Goal: Complete Application Form: Complete application form

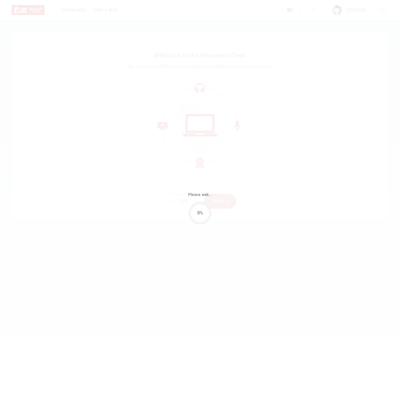
click at [213, 121] on div "Please wait... 0%" at bounding box center [200, 208] width 400 height 417
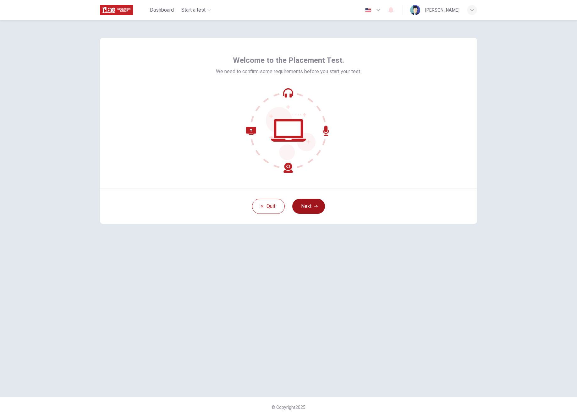
click at [305, 209] on button "Next" at bounding box center [308, 206] width 33 height 15
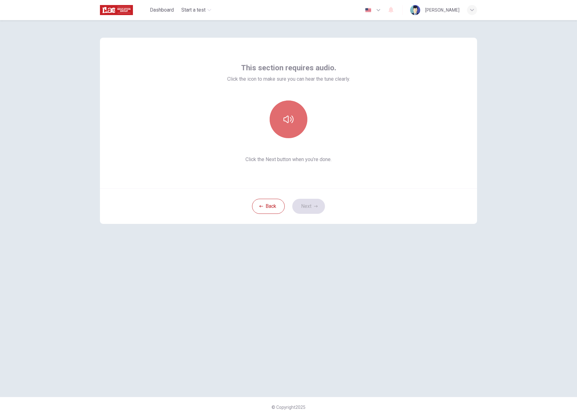
click at [293, 119] on icon "button" at bounding box center [288, 120] width 10 height 8
click at [311, 207] on button "Next" at bounding box center [308, 206] width 33 height 15
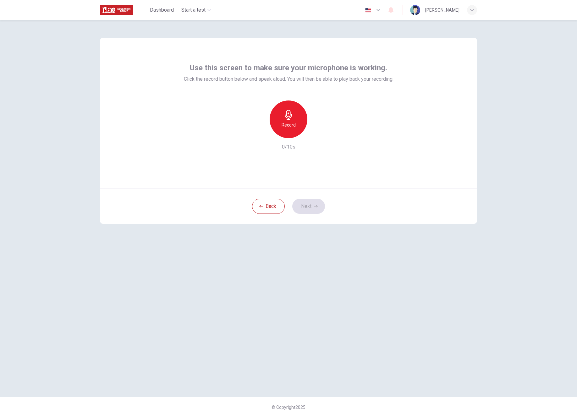
click at [292, 123] on h6 "Record" at bounding box center [289, 125] width 14 height 8
click at [320, 135] on icon "button" at bounding box center [317, 133] width 6 height 6
click at [309, 210] on button "Next" at bounding box center [308, 206] width 33 height 15
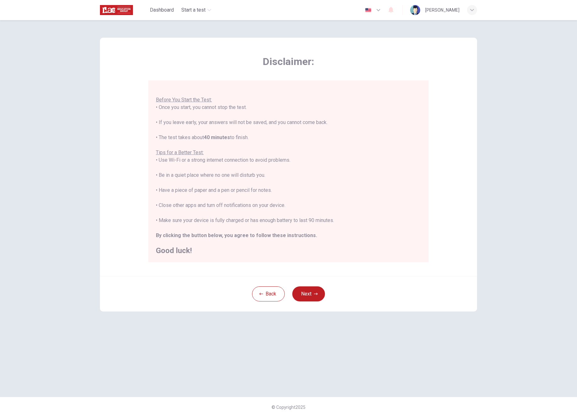
scroll to position [7, 0]
drag, startPoint x: 336, startPoint y: 294, endPoint x: 322, endPoint y: 294, distance: 13.5
click at [333, 294] on div "Back Next" at bounding box center [288, 294] width 377 height 36
click at [322, 294] on button "Next" at bounding box center [308, 294] width 33 height 15
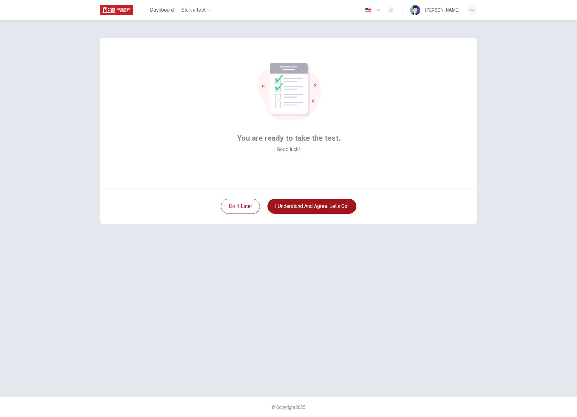
click at [305, 210] on button "I understand and agree. Let’s go!" at bounding box center [311, 206] width 89 height 15
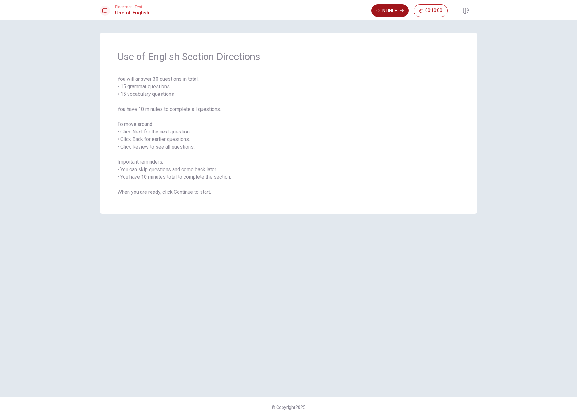
click at [391, 9] on button "Continue" at bounding box center [389, 10] width 37 height 13
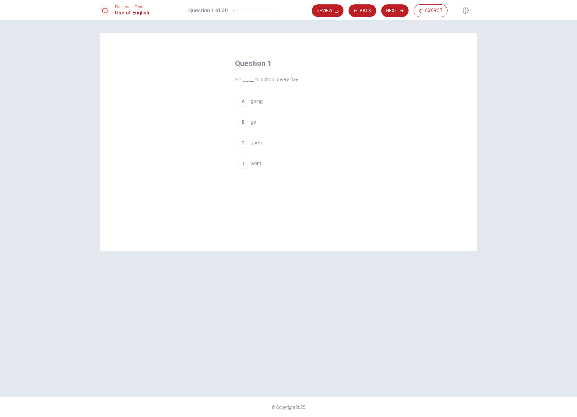
click at [244, 121] on div "B" at bounding box center [243, 122] width 10 height 10
click at [256, 143] on span "goes" at bounding box center [255, 143] width 11 height 8
click at [394, 11] on button "Next" at bounding box center [394, 10] width 27 height 13
click at [258, 102] on button "A Did" at bounding box center [288, 102] width 107 height 16
click at [388, 14] on button "Next" at bounding box center [394, 10] width 27 height 13
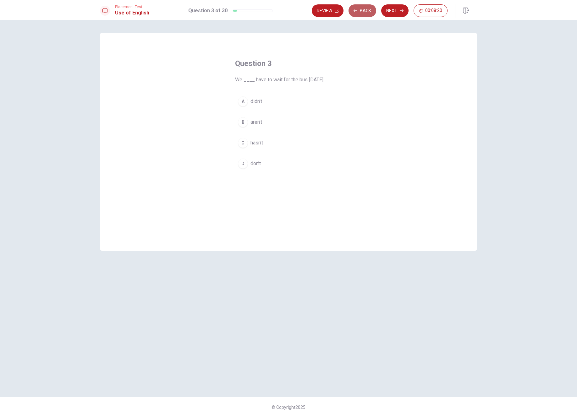
click at [367, 11] on button "Back" at bounding box center [362, 10] width 28 height 13
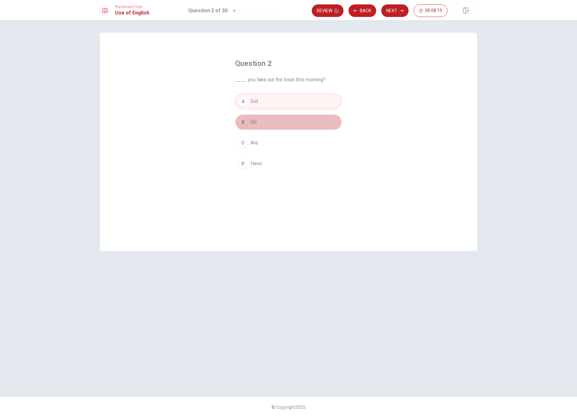
click at [274, 119] on button "B Do" at bounding box center [288, 122] width 107 height 16
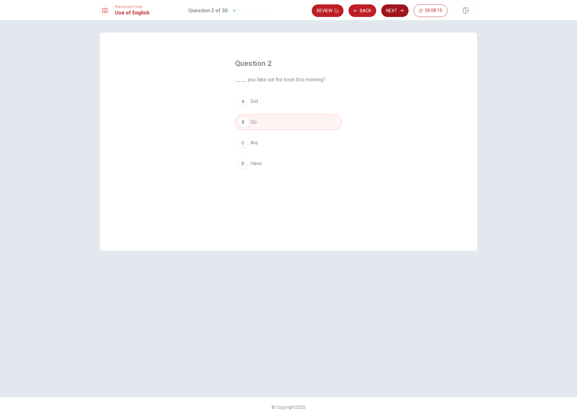
click at [392, 14] on button "Next" at bounding box center [394, 10] width 27 height 13
click at [279, 101] on button "A didn’t" at bounding box center [288, 102] width 107 height 16
click at [395, 12] on button "Next" at bounding box center [394, 10] width 27 height 13
click at [266, 143] on button "C Did" at bounding box center [288, 143] width 107 height 16
click at [394, 11] on button "Next" at bounding box center [394, 10] width 27 height 13
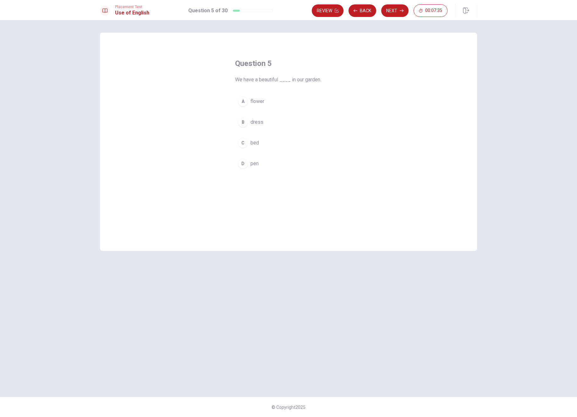
click at [268, 100] on button "A flower" at bounding box center [288, 102] width 107 height 16
click at [395, 13] on button "Next" at bounding box center [394, 10] width 27 height 13
click at [272, 140] on button "C plumber" at bounding box center [288, 143] width 107 height 16
click at [397, 13] on button "Next" at bounding box center [394, 10] width 27 height 13
click at [274, 123] on button "B eat" at bounding box center [288, 122] width 107 height 16
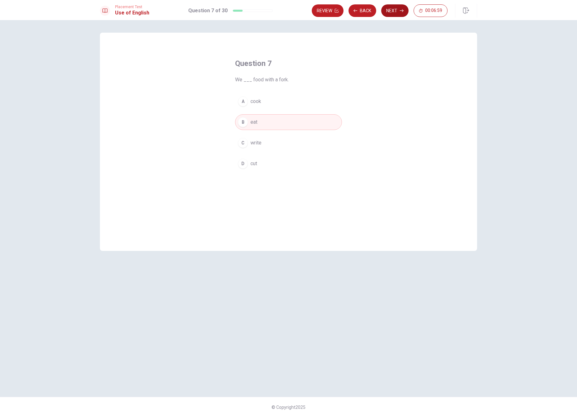
click at [392, 11] on button "Next" at bounding box center [394, 10] width 27 height 13
click at [263, 163] on button "D Soft" at bounding box center [288, 164] width 107 height 16
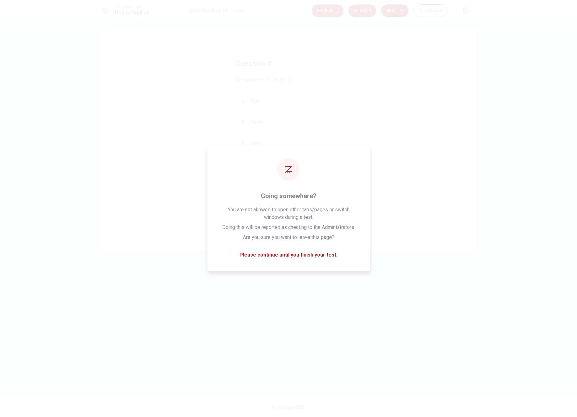
click at [394, 8] on button "Next" at bounding box center [394, 10] width 27 height 13
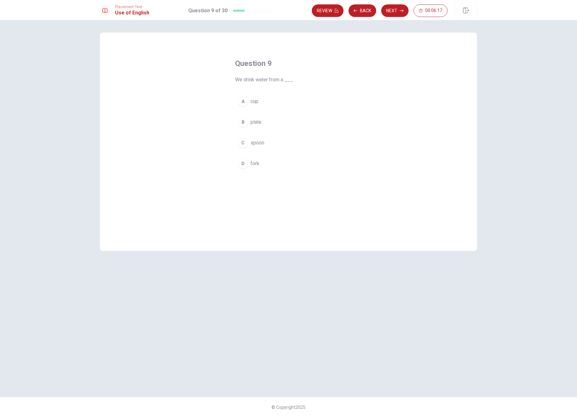
click at [280, 104] on button "A cup" at bounding box center [288, 102] width 107 height 16
click at [384, 12] on button "Next" at bounding box center [394, 10] width 27 height 13
click at [277, 125] on button "B walks" at bounding box center [288, 122] width 107 height 16
click at [392, 11] on button "Next" at bounding box center [394, 10] width 27 height 13
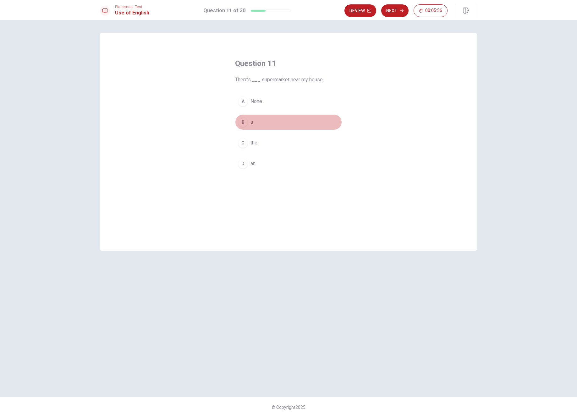
click at [269, 121] on button "B a" at bounding box center [288, 122] width 107 height 16
click at [392, 12] on button "Next" at bounding box center [394, 10] width 27 height 13
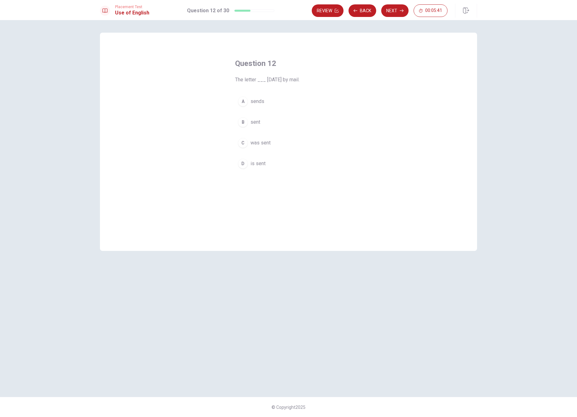
click at [271, 143] on button "C was sent" at bounding box center [288, 143] width 107 height 16
click at [394, 12] on button "Next" at bounding box center [394, 10] width 27 height 13
click at [273, 141] on button "C get" at bounding box center [288, 143] width 107 height 16
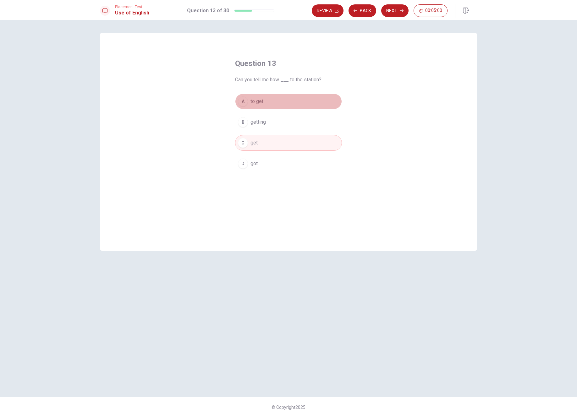
click at [268, 103] on button "A to get" at bounding box center [288, 102] width 107 height 16
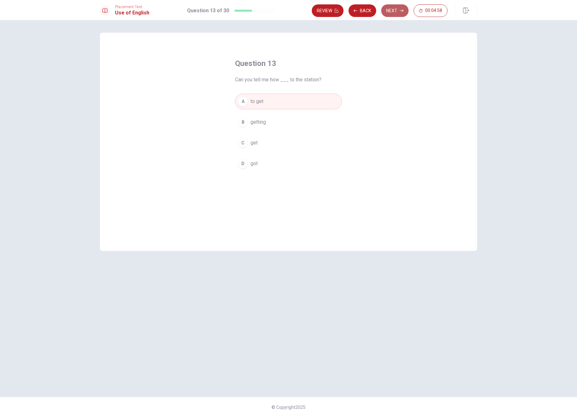
click at [392, 12] on button "Next" at bounding box center [394, 10] width 27 height 13
click at [272, 105] on button "A the" at bounding box center [288, 102] width 107 height 16
click at [396, 12] on button "Next" at bounding box center [394, 10] width 27 height 13
click at [274, 142] on button "C Allow" at bounding box center [288, 143] width 107 height 16
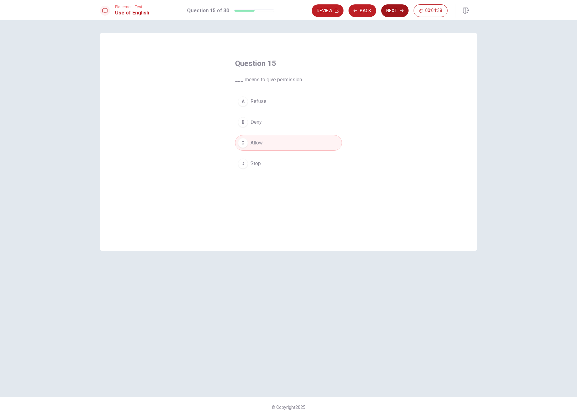
click at [396, 13] on button "Next" at bounding box center [394, 10] width 27 height 13
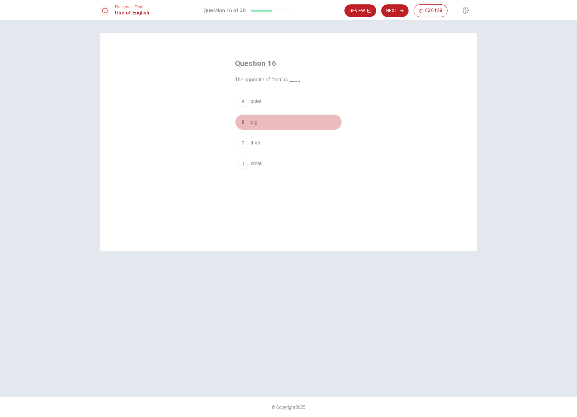
click at [265, 117] on button "B big" at bounding box center [288, 122] width 107 height 16
click at [393, 11] on button "Next" at bounding box center [394, 10] width 27 height 13
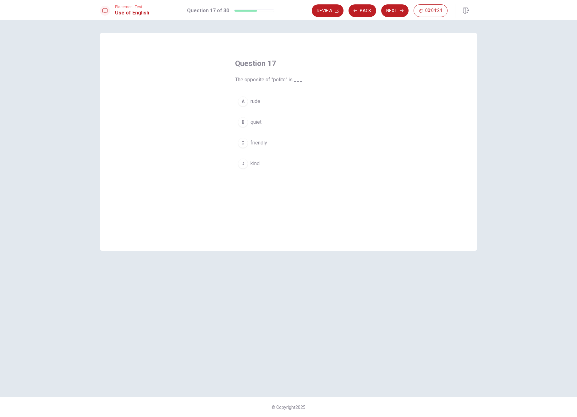
click at [273, 104] on button "A rude" at bounding box center [288, 102] width 107 height 16
click at [389, 12] on button "Next" at bounding box center [394, 10] width 27 height 13
click at [271, 120] on button "B boring" at bounding box center [288, 122] width 107 height 16
click at [394, 12] on button "Next" at bounding box center [394, 10] width 27 height 13
click at [276, 142] on button "C generous" at bounding box center [288, 143] width 107 height 16
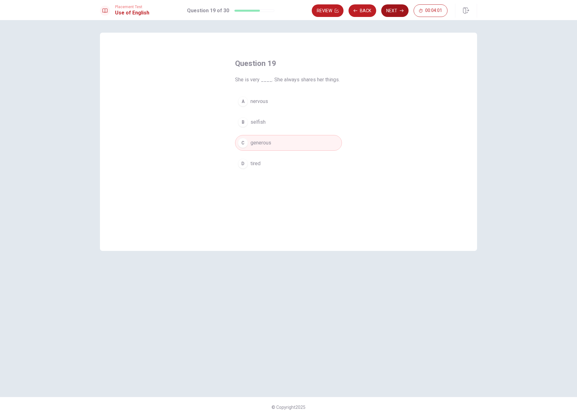
click at [395, 10] on button "Next" at bounding box center [394, 10] width 27 height 13
click at [263, 163] on button "D Do" at bounding box center [288, 164] width 107 height 16
click at [392, 12] on button "Next" at bounding box center [394, 10] width 27 height 13
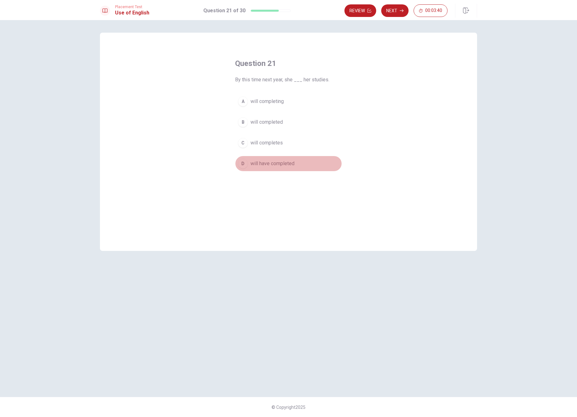
click at [284, 165] on span "will have completed" at bounding box center [272, 164] width 44 height 8
click at [393, 11] on button "Next" at bounding box center [394, 10] width 27 height 13
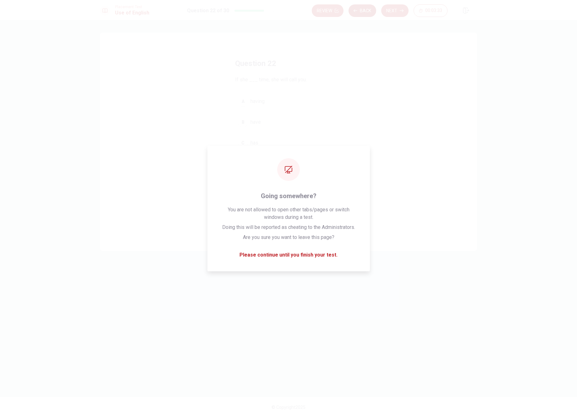
click at [366, 14] on button "Back" at bounding box center [362, 10] width 28 height 13
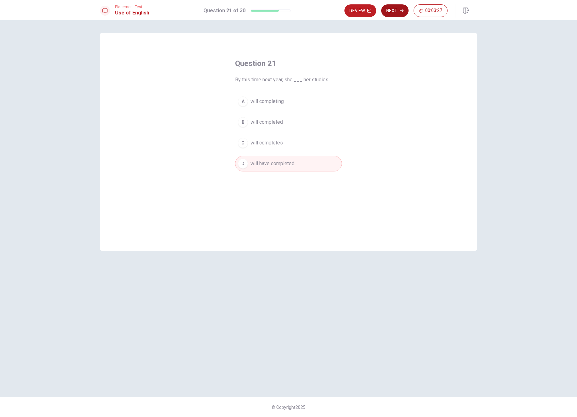
click at [395, 11] on button "Next" at bounding box center [394, 10] width 27 height 13
click at [265, 124] on button "B have" at bounding box center [288, 122] width 107 height 16
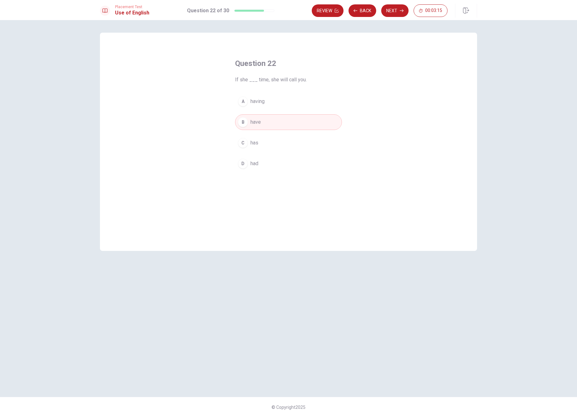
click at [265, 142] on button "C has" at bounding box center [288, 143] width 107 height 16
click at [392, 10] on button "Next" at bounding box center [394, 10] width 27 height 13
click at [274, 162] on button "D received" at bounding box center [288, 164] width 107 height 16
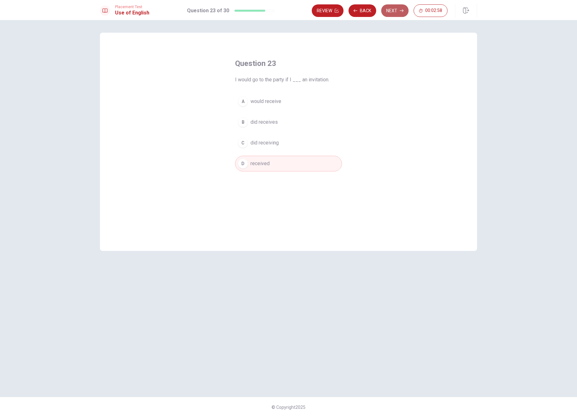
click at [392, 12] on button "Next" at bounding box center [394, 10] width 27 height 13
click at [278, 150] on span "was reviewed" at bounding box center [265, 151] width 31 height 8
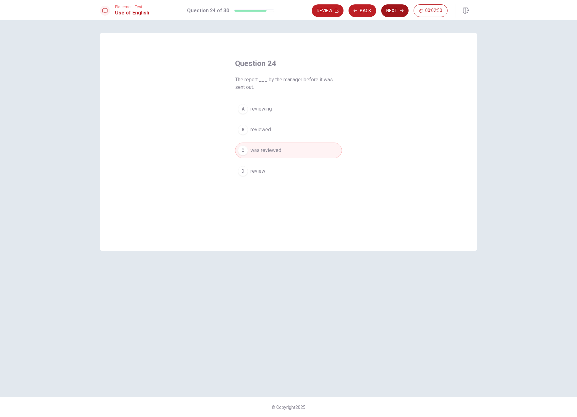
click at [390, 13] on button "Next" at bounding box center [394, 10] width 27 height 13
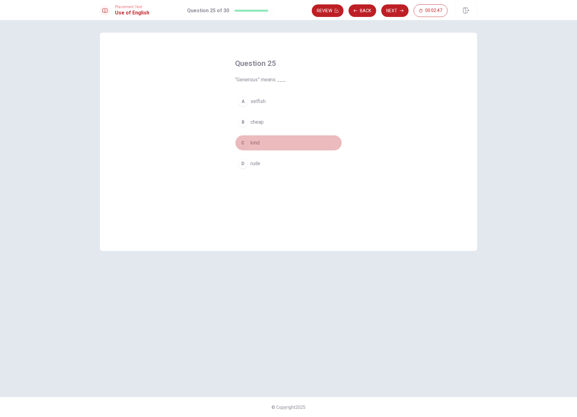
click at [262, 140] on button "C kind" at bounding box center [288, 143] width 107 height 16
click at [389, 11] on button "Next" at bounding box center [394, 10] width 27 height 13
click at [280, 144] on span "point out faults" at bounding box center [266, 143] width 33 height 8
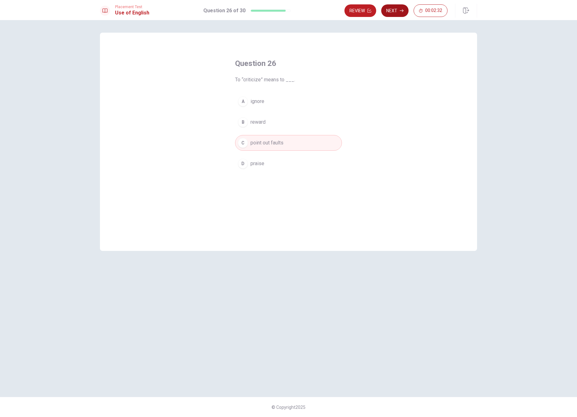
click at [392, 11] on button "Next" at bounding box center [394, 10] width 27 height 13
click at [283, 101] on button "A fragile" at bounding box center [288, 102] width 107 height 16
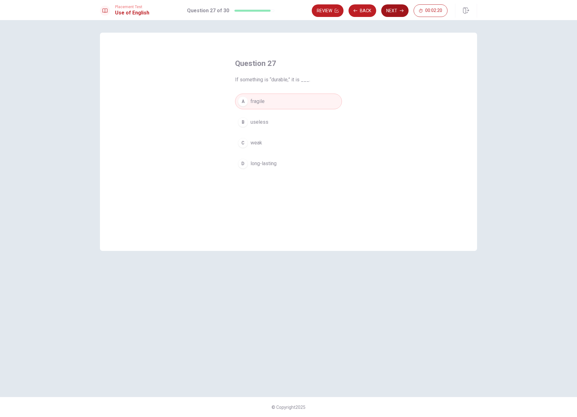
click at [395, 9] on button "Next" at bounding box center [394, 10] width 27 height 13
click at [273, 124] on button "B prohibited" at bounding box center [288, 122] width 107 height 16
click at [390, 15] on button "Next" at bounding box center [394, 10] width 27 height 13
click at [282, 119] on button "B far away" at bounding box center [288, 122] width 107 height 16
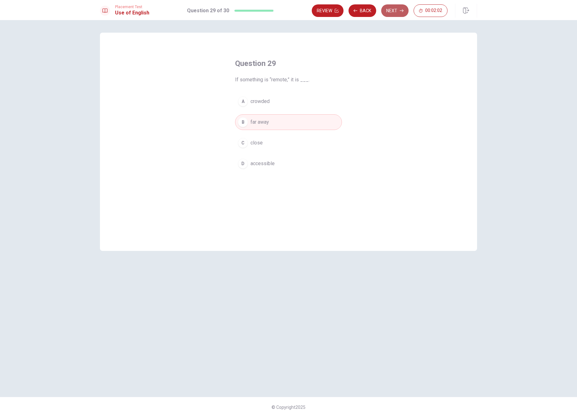
click at [396, 13] on button "Next" at bounding box center [394, 10] width 27 height 13
click at [282, 153] on span "would have come" at bounding box center [269, 151] width 38 height 8
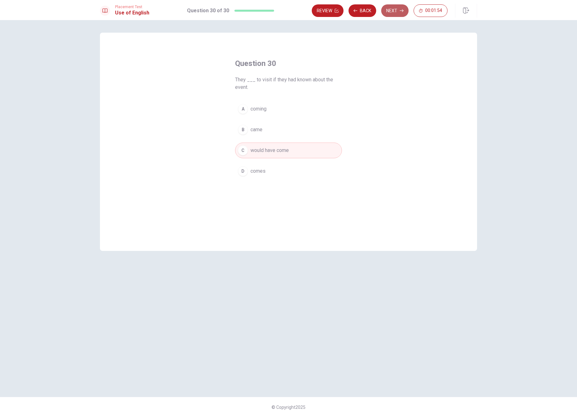
click at [395, 11] on button "Next" at bounding box center [394, 10] width 27 height 13
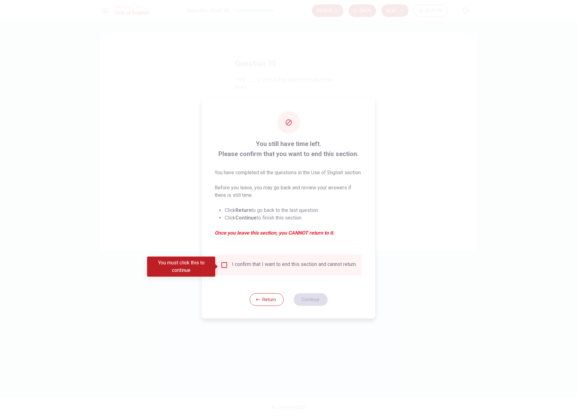
click at [223, 267] on input "You must click this to continue" at bounding box center [225, 265] width 8 height 8
click at [310, 304] on button "Continue" at bounding box center [310, 299] width 34 height 13
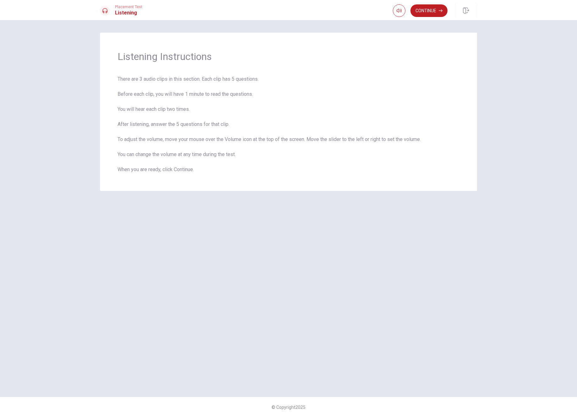
click at [400, 13] on button "Continue" at bounding box center [428, 10] width 37 height 13
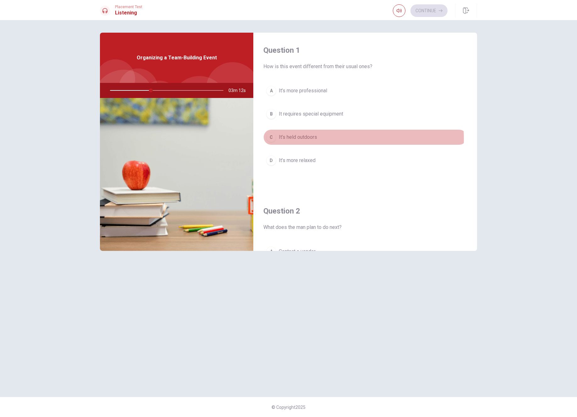
click at [321, 139] on button "C It’s held outdoors" at bounding box center [365, 137] width 204 height 16
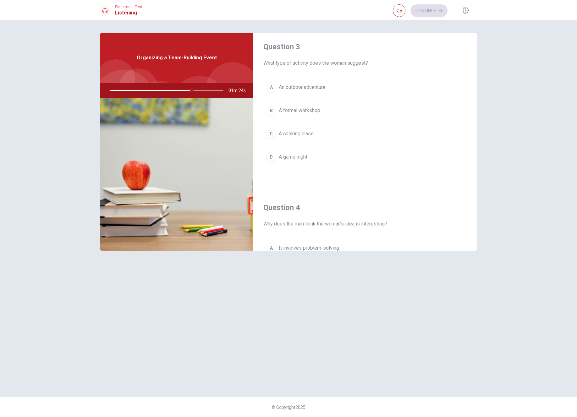
scroll to position [325, 0]
click at [324, 89] on span "An outdoor adventure" at bounding box center [302, 88] width 47 height 8
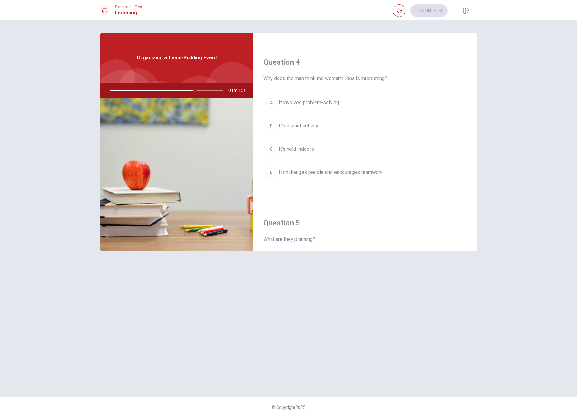
scroll to position [474, 0]
click at [327, 169] on span "It challenges people and encourages teamwork" at bounding box center [331, 170] width 104 height 8
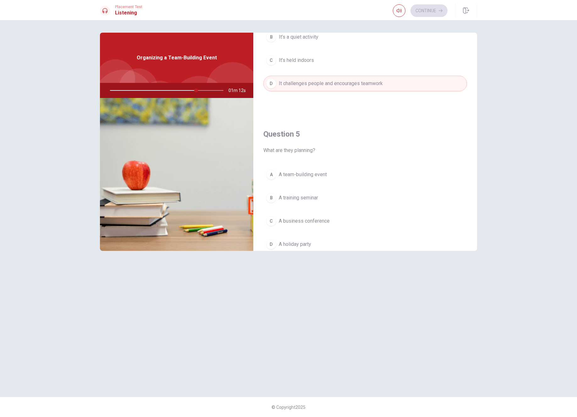
scroll to position [586, 0]
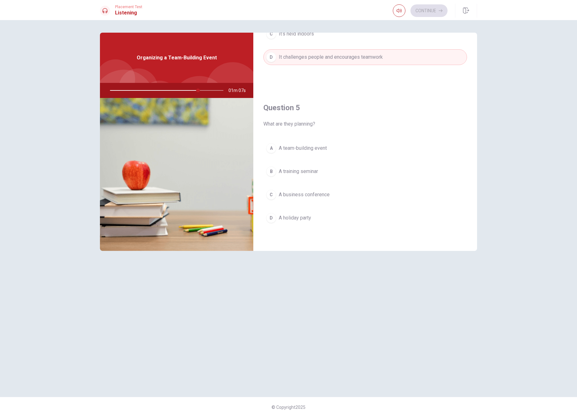
click at [334, 150] on button "A A team-building event" at bounding box center [365, 148] width 204 height 16
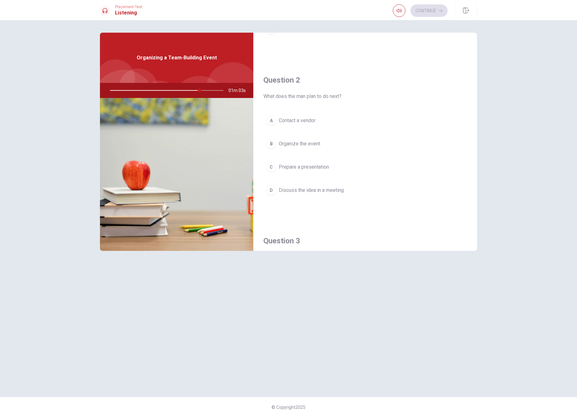
scroll to position [130, 0]
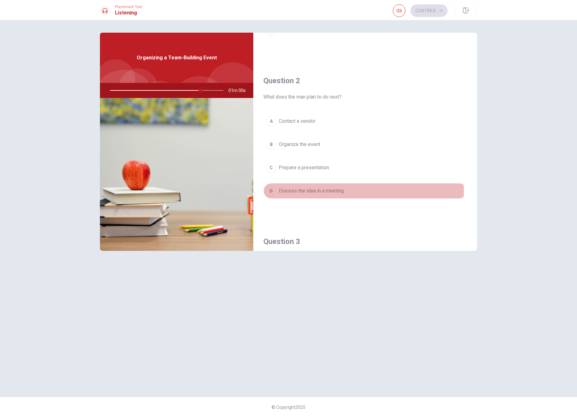
click at [324, 191] on span "Discuss the idea in a meeting" at bounding box center [311, 191] width 65 height 8
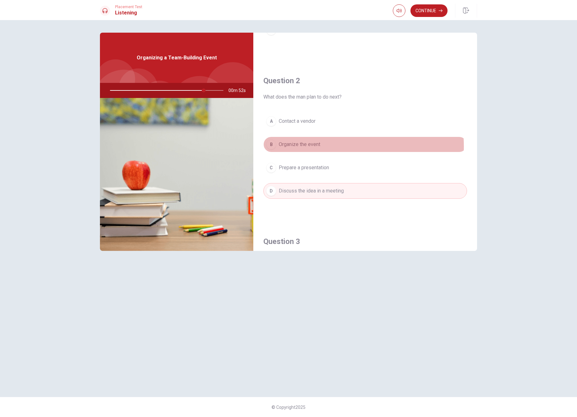
click at [322, 146] on button "B Organize the event" at bounding box center [365, 145] width 204 height 16
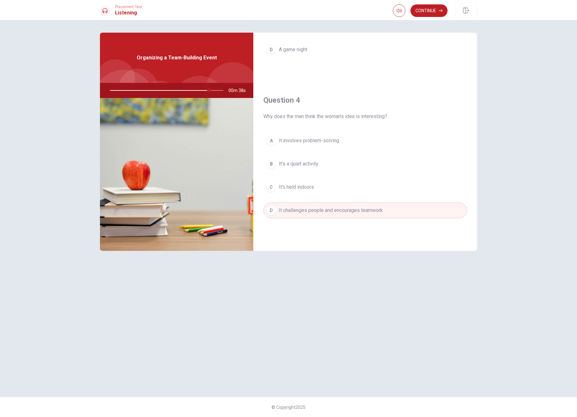
scroll to position [122, 0]
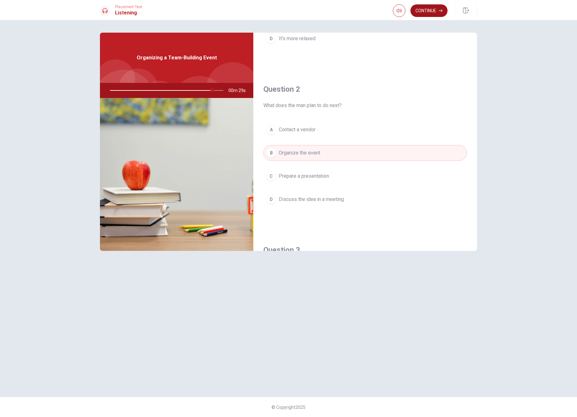
click at [400, 14] on button "Continue" at bounding box center [428, 10] width 37 height 13
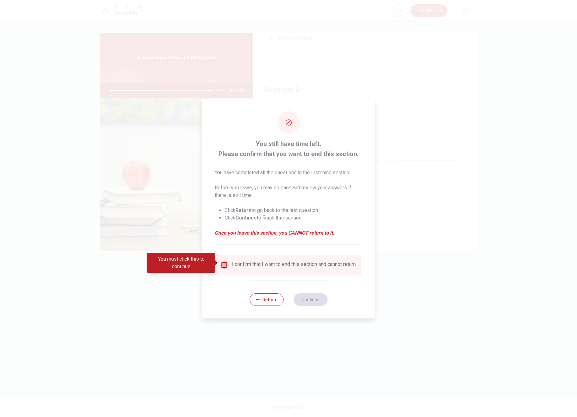
click at [224, 263] on input "You must click this to continue" at bounding box center [225, 265] width 8 height 8
click at [310, 301] on button "Continue" at bounding box center [310, 299] width 34 height 13
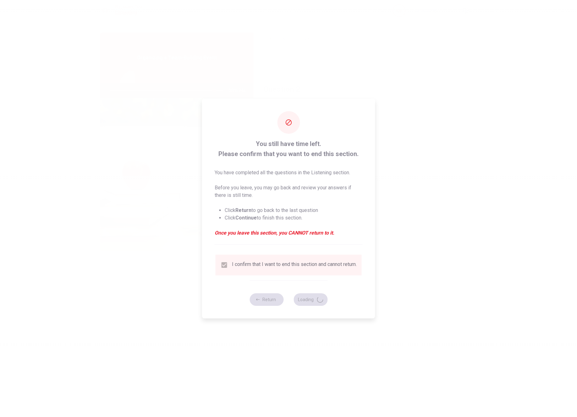
type input "92"
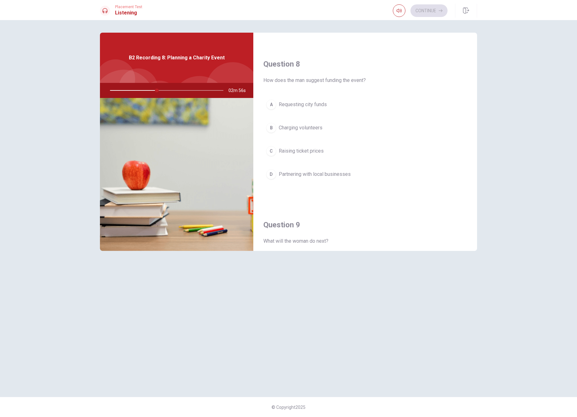
scroll to position [311, 0]
click at [319, 172] on span "Partnering with local businesses" at bounding box center [315, 172] width 72 height 8
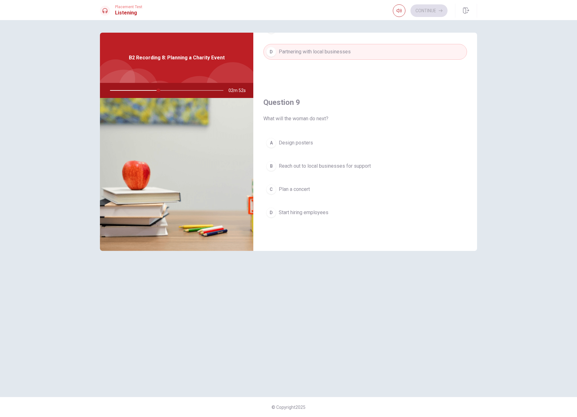
scroll to position [431, 0]
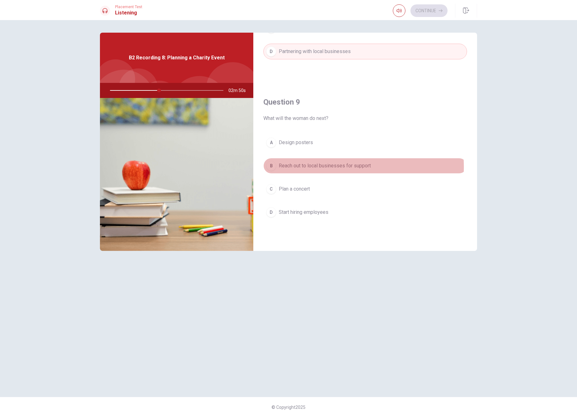
click at [322, 167] on span "Reach out to local businesses for support" at bounding box center [325, 166] width 92 height 8
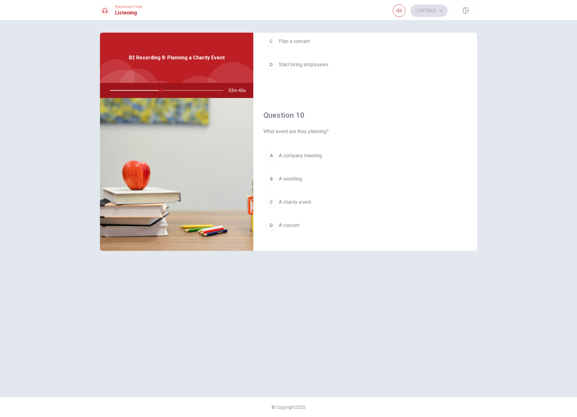
scroll to position [584, 0]
click at [312, 199] on button "C A charity event" at bounding box center [365, 197] width 204 height 16
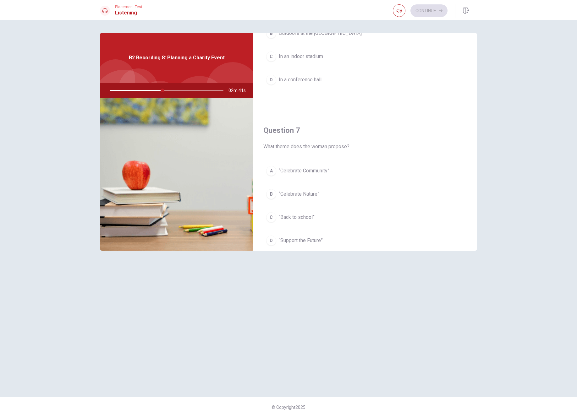
scroll to position [0, 0]
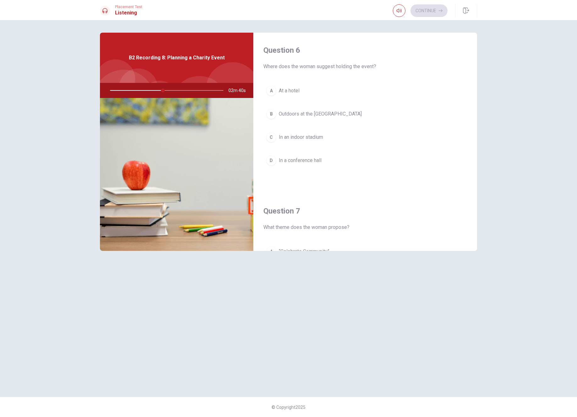
click at [315, 115] on span "Outdoors at the [GEOGRAPHIC_DATA]" at bounding box center [320, 114] width 83 height 8
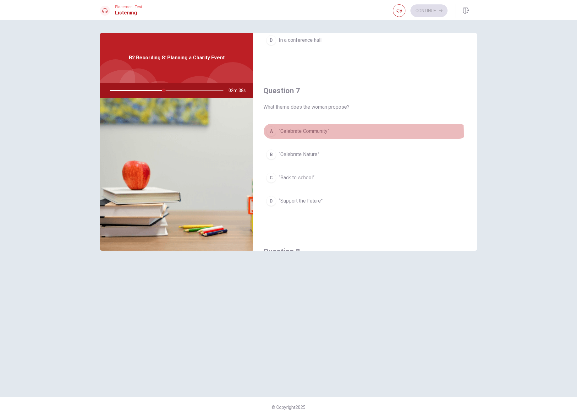
click at [314, 135] on span "“Celebrate Community”" at bounding box center [304, 132] width 51 height 8
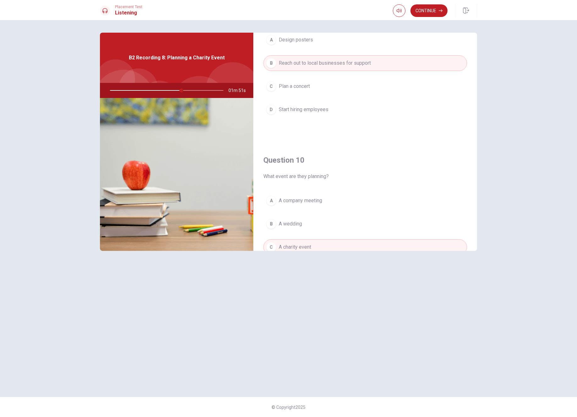
scroll to position [586, 0]
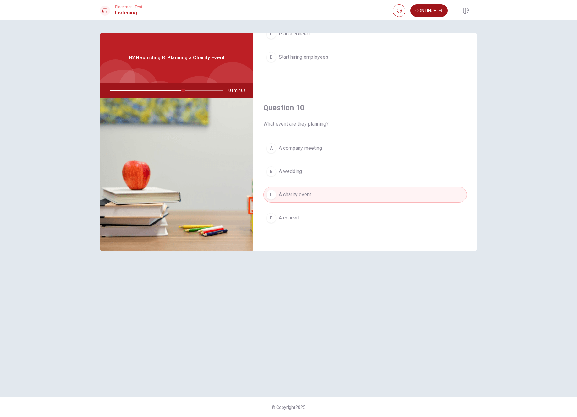
click at [400, 12] on button "Continue" at bounding box center [428, 10] width 37 height 13
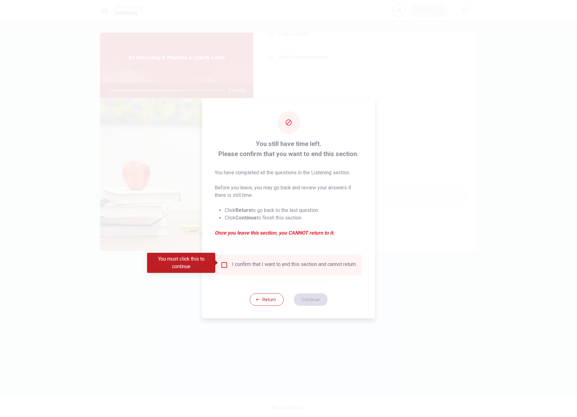
click at [221, 262] on input "You must click this to continue" at bounding box center [225, 265] width 8 height 8
click at [308, 301] on button "Continue" at bounding box center [310, 299] width 34 height 13
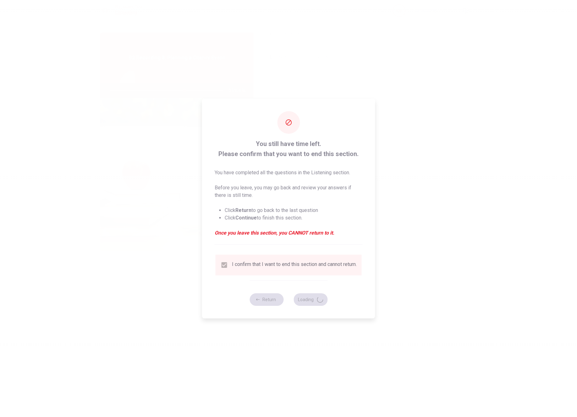
type input "66"
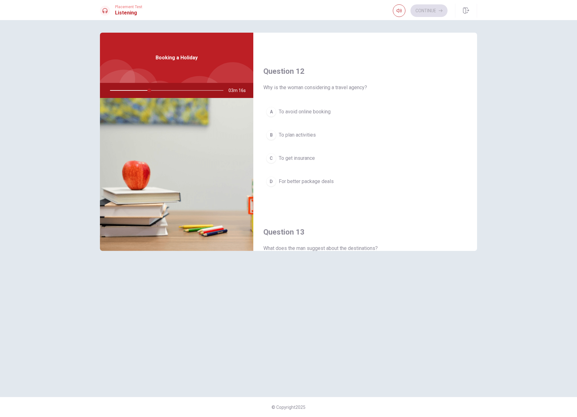
scroll to position [136, 0]
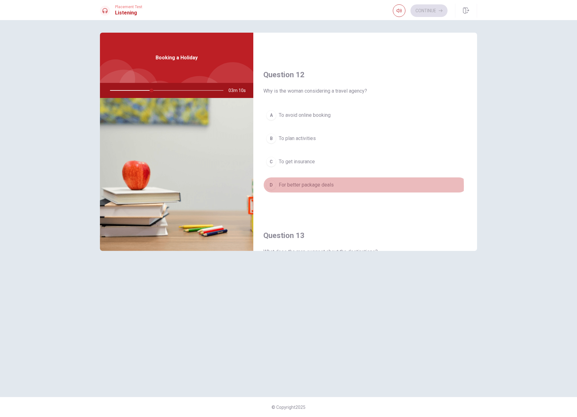
click at [324, 186] on span "For better package deals" at bounding box center [306, 185] width 55 height 8
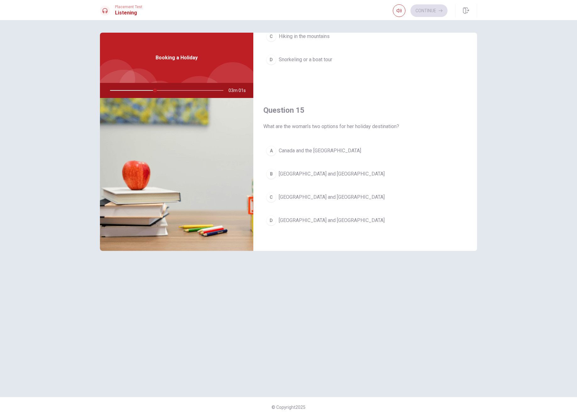
scroll to position [586, 0]
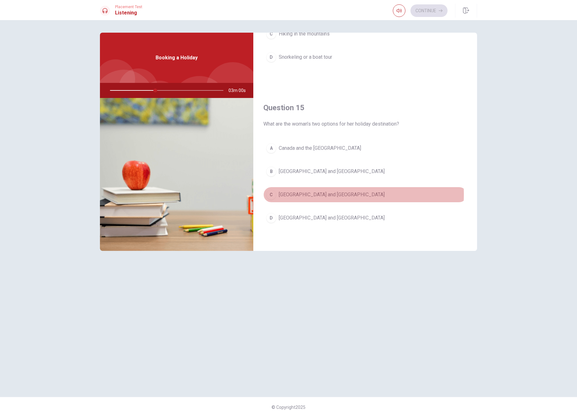
click at [326, 195] on button "C [GEOGRAPHIC_DATA] and [GEOGRAPHIC_DATA]" at bounding box center [365, 195] width 204 height 16
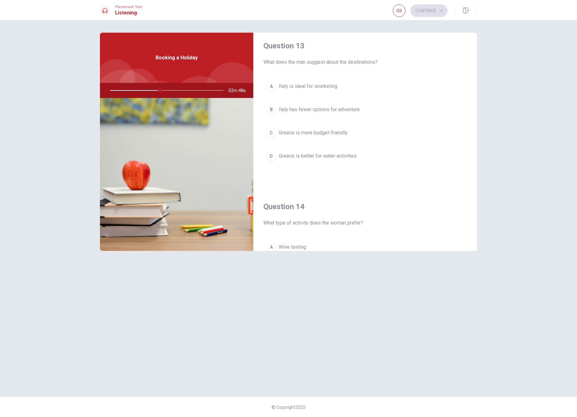
scroll to position [0, 0]
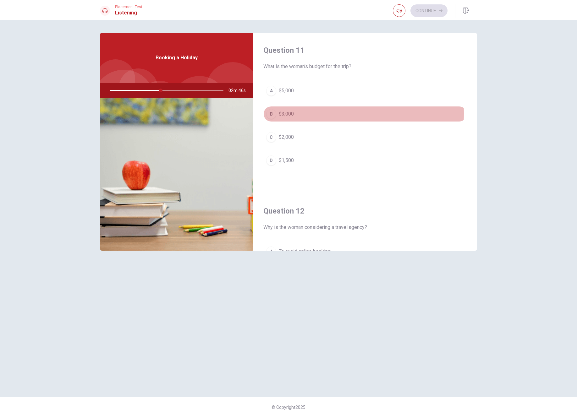
click at [318, 114] on button "B $3,000" at bounding box center [365, 114] width 204 height 16
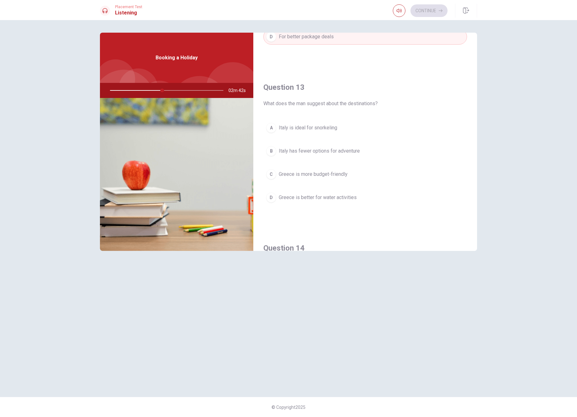
scroll to position [329, 0]
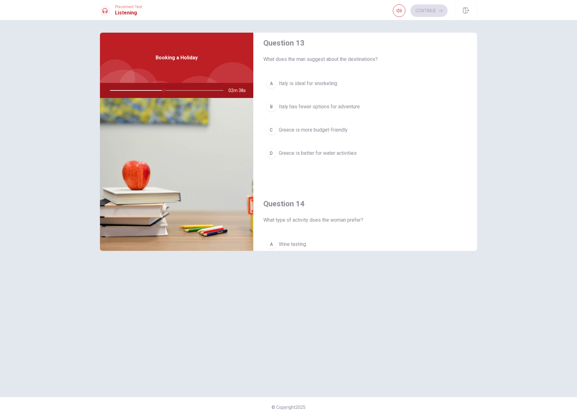
click at [331, 109] on span "Italy has fewer options for adventure" at bounding box center [319, 107] width 81 height 8
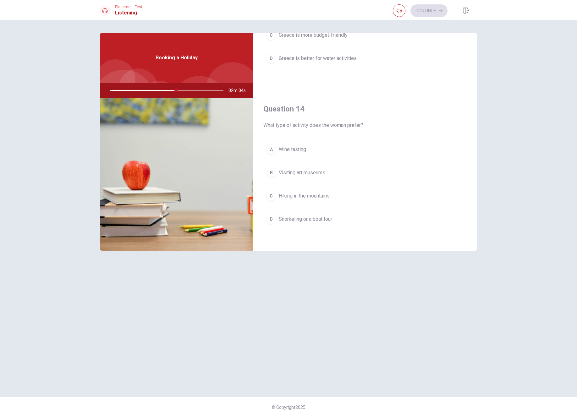
scroll to position [425, 0]
click at [326, 218] on span "Snorkeling or a boat tour" at bounding box center [305, 219] width 53 height 8
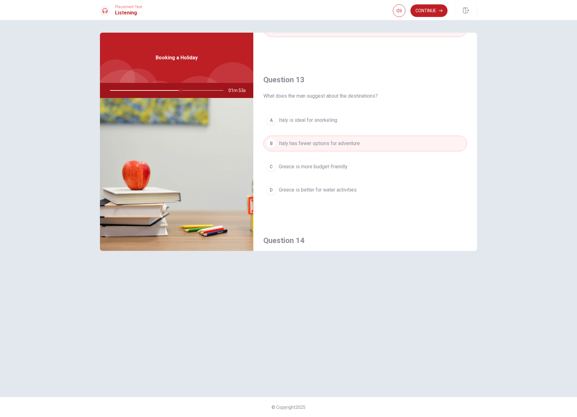
scroll to position [292, 0]
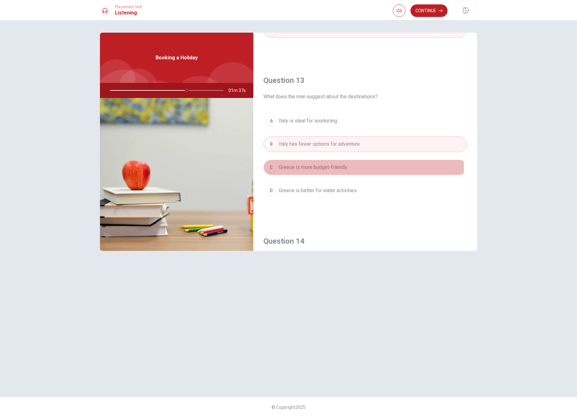
click at [311, 167] on span "Greece is more budget-friendly" at bounding box center [313, 168] width 69 height 8
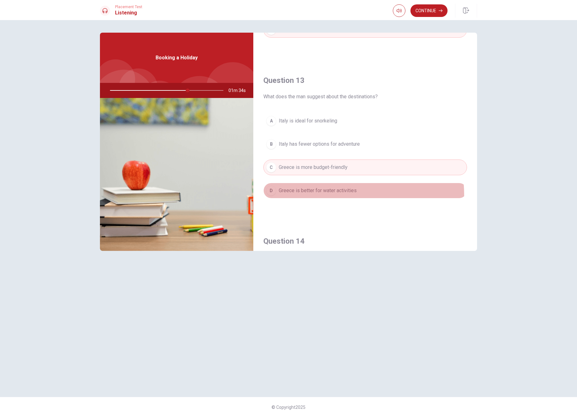
click at [319, 196] on button "D Greece is better for water activities" at bounding box center [365, 191] width 204 height 16
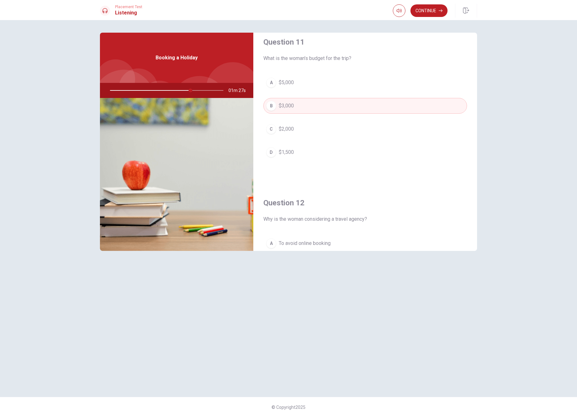
scroll to position [0, 0]
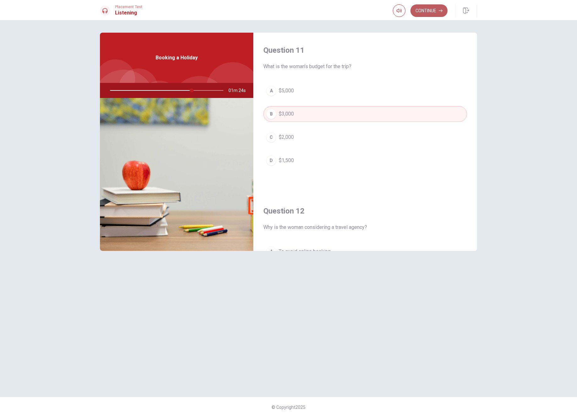
click at [400, 15] on button "Continue" at bounding box center [428, 10] width 37 height 13
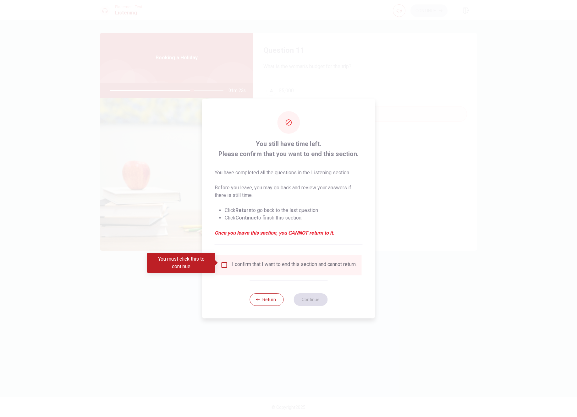
click at [228, 267] on div "I confirm that I want to end this section and cannot return." at bounding box center [289, 265] width 136 height 8
click at [217, 261] on span at bounding box center [216, 262] width 3 height 5
click at [222, 263] on input "You must click this to continue" at bounding box center [225, 265] width 8 height 8
click at [305, 298] on button "Continue" at bounding box center [310, 299] width 34 height 13
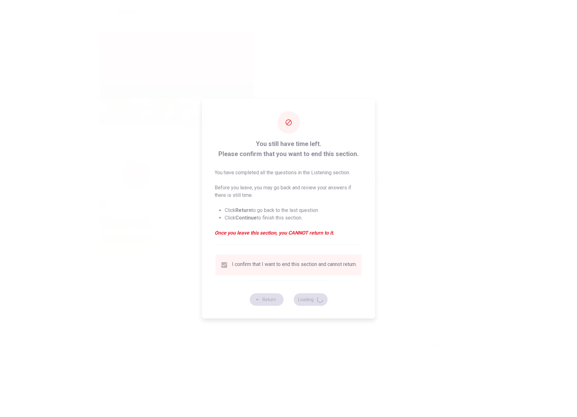
type input "74"
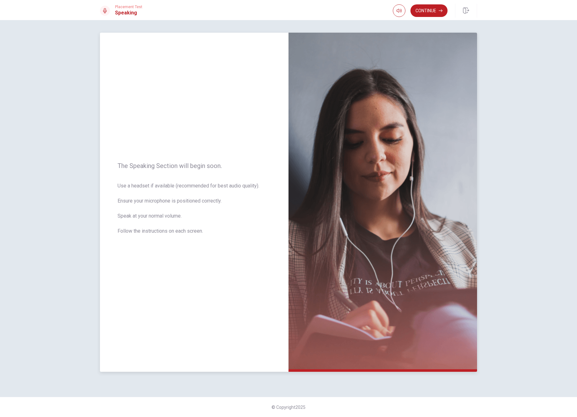
click at [249, 185] on span "Use a headset if available (recommended for best audio quality). Ensure your mi…" at bounding box center [194, 212] width 153 height 60
click at [400, 14] on button "Continue" at bounding box center [428, 10] width 37 height 13
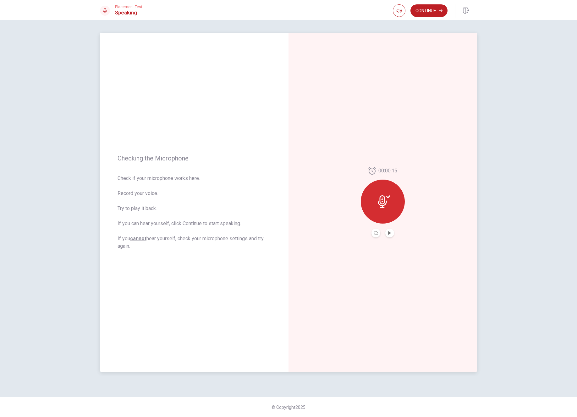
click at [392, 232] on button "Play Audio" at bounding box center [389, 233] width 9 height 9
click at [400, 13] on button "Continue" at bounding box center [428, 10] width 37 height 13
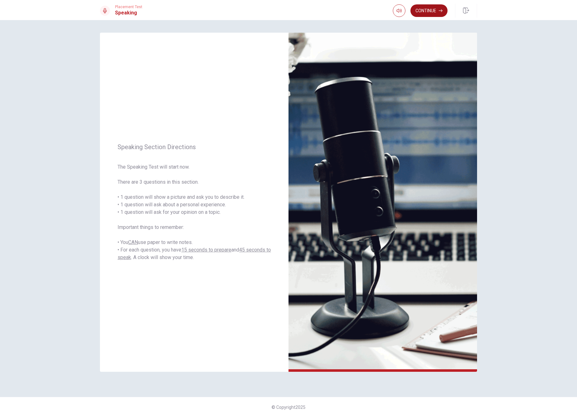
click at [400, 10] on button "Continue" at bounding box center [428, 10] width 37 height 13
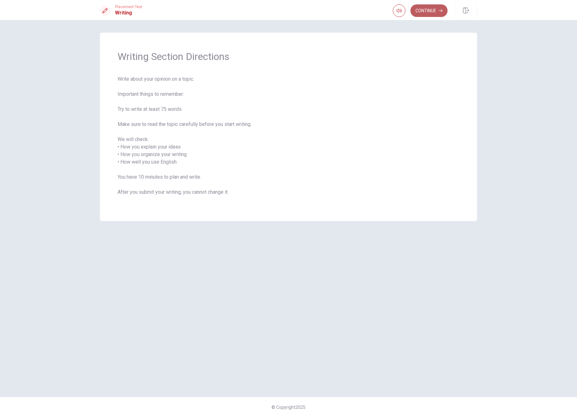
click at [400, 13] on button "Continue" at bounding box center [428, 10] width 37 height 13
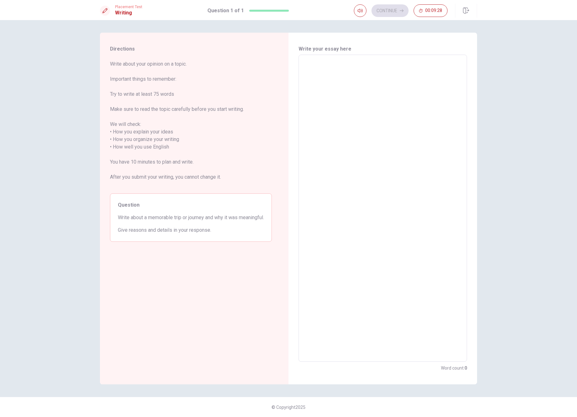
click at [319, 94] on textarea at bounding box center [383, 208] width 160 height 297
type textarea "I"
type textarea "x"
type textarea "I"
type textarea "x"
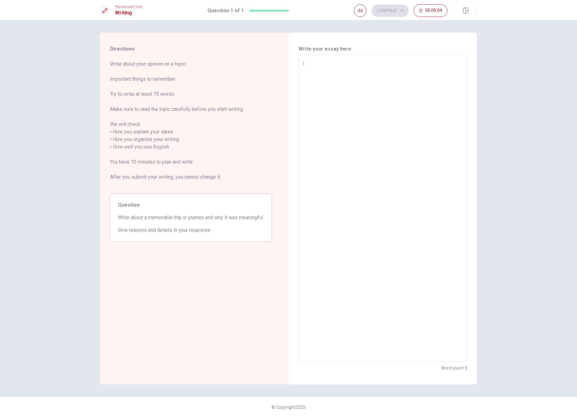
type textarea "I w"
type textarea "x"
type textarea "I wa"
type textarea "x"
type textarea "I wan"
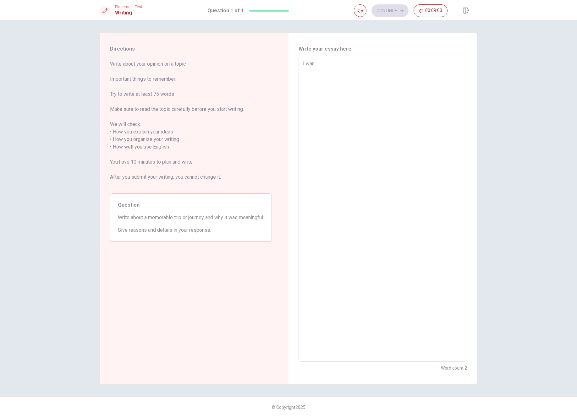
type textarea "x"
type textarea "I want"
type textarea "x"
type textarea "I want"
type textarea "x"
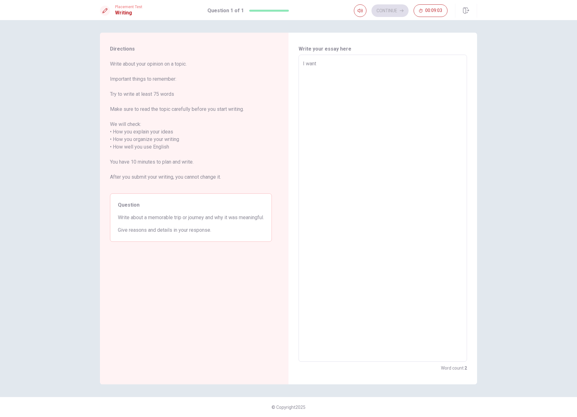
type textarea "I want t"
type textarea "x"
type textarea "I want to"
type textarea "x"
type textarea "I want to"
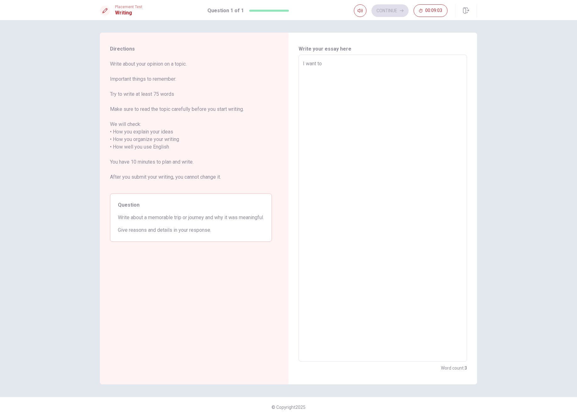
type textarea "x"
type textarea "I want to t"
type textarea "x"
type textarea "I want to ta"
type textarea "x"
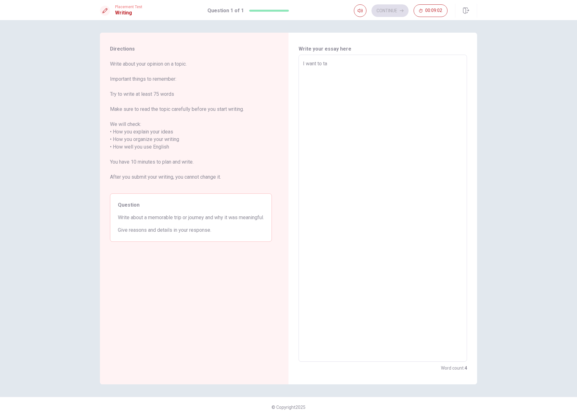
type textarea "I want to tal"
type textarea "x"
type textarea "I want to talk"
type textarea "x"
type textarea "I want to talk"
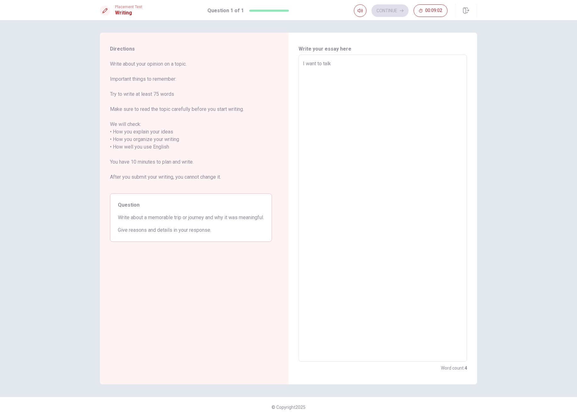
type textarea "x"
type textarea "I want to talk"
type textarea "x"
type textarea "I want to tal"
type textarea "x"
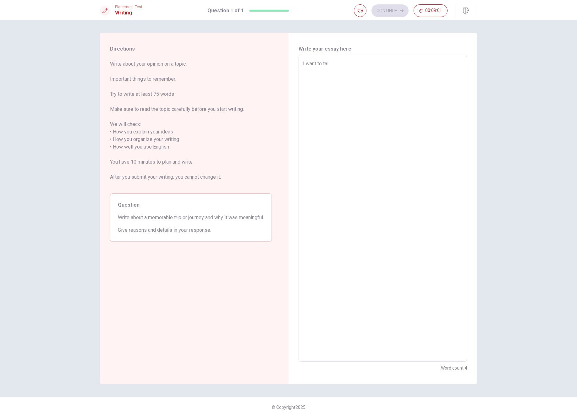
type textarea "I want to ta"
type textarea "x"
type textarea "I want to t"
type textarea "x"
type textarea "I want to"
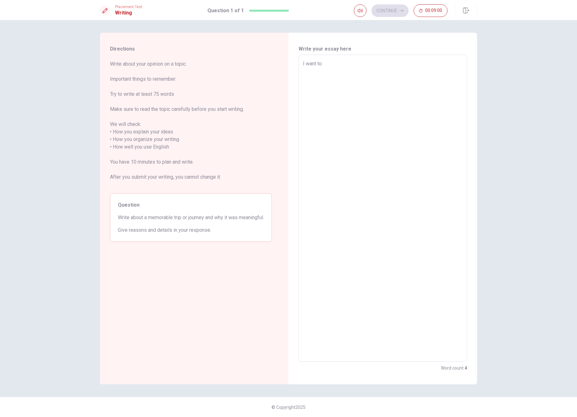
type textarea "x"
type textarea "I want to w"
type textarea "x"
type textarea "I want to wt"
type textarea "x"
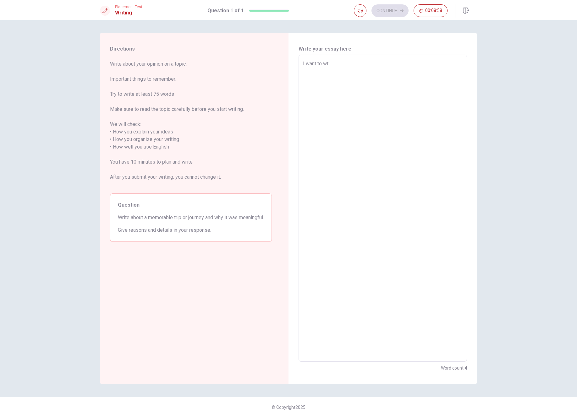
type textarea "I want to wti"
type textarea "x"
type textarea "I want to wtit"
type textarea "x"
type textarea "I want to wti"
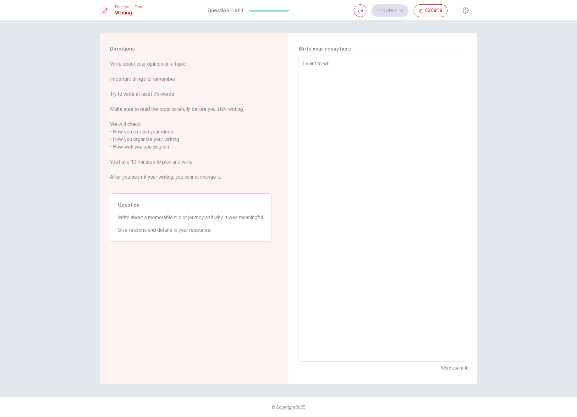
type textarea "x"
type textarea "I want to wt"
type textarea "x"
type textarea "I want to w"
type textarea "x"
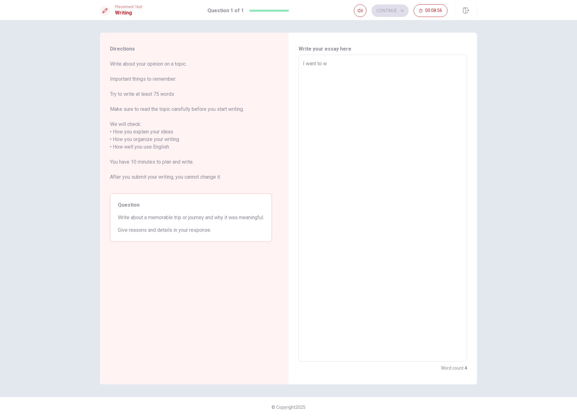
type textarea "I want to wr"
type textarea "x"
type textarea "I want to wri"
type textarea "x"
type textarea "I want to writ"
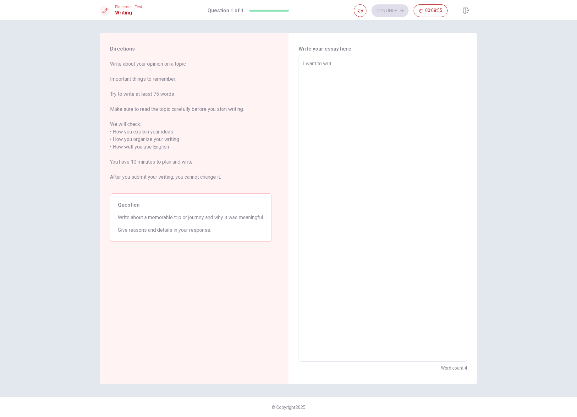
type textarea "x"
type textarea "I want to write"
type textarea "x"
type textarea "I want to write"
type textarea "x"
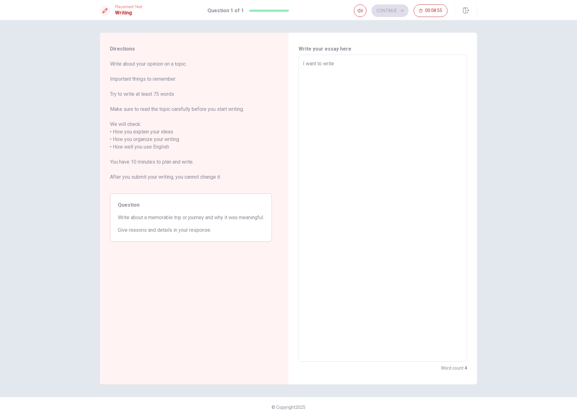
type textarea "I want to write a"
type textarea "x"
type textarea "I want to write ab"
type textarea "x"
type textarea "I want to write abo"
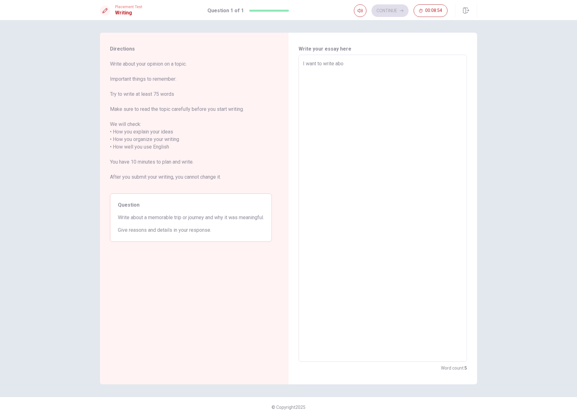
type textarea "x"
type textarea "I want to write abou"
type textarea "x"
type textarea "I want to write about"
type textarea "x"
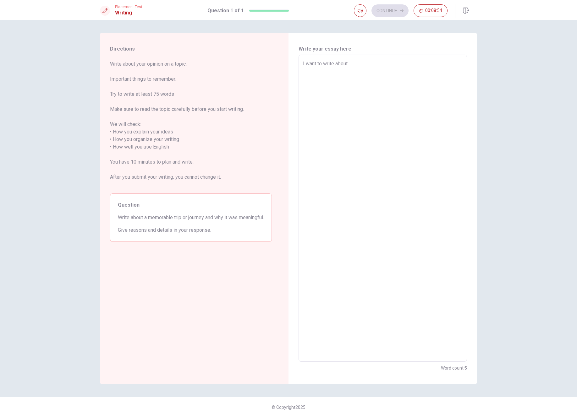
type textarea "I want to write about"
type textarea "x"
type textarea "I want to write about m"
type textarea "x"
type textarea "I want to write about my"
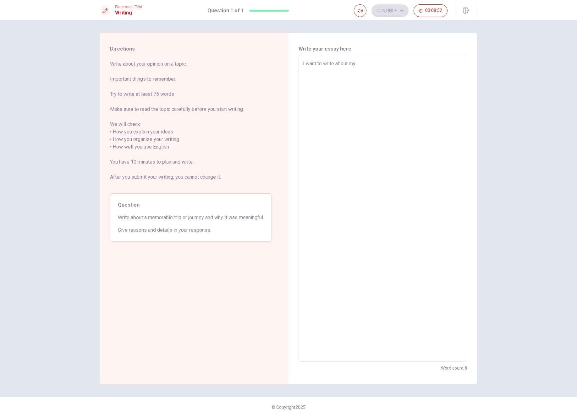
type textarea "x"
type textarea "I want to write about my"
type textarea "x"
type textarea "I want to write about my o"
type textarea "x"
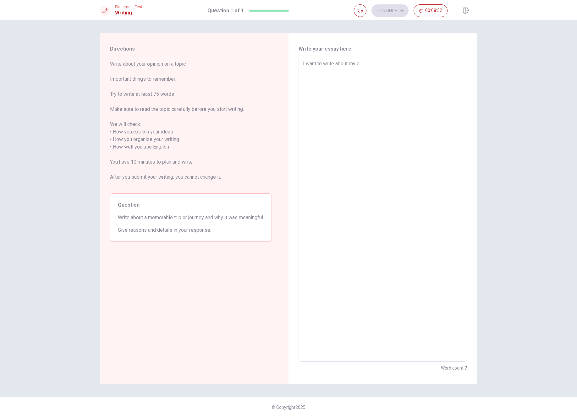
type textarea "I want to write about my on"
type textarea "x"
type textarea "I want to write about my one"
type textarea "x"
type textarea "I want to write about my one"
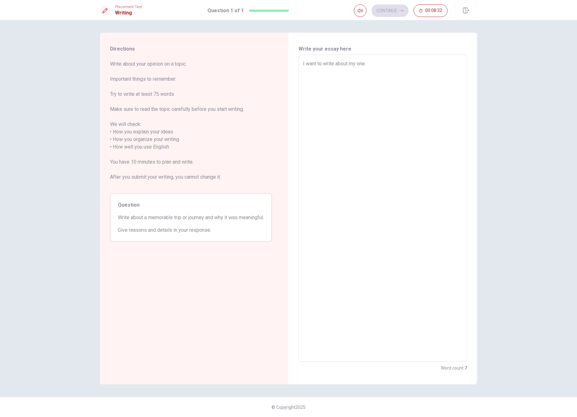
type textarea "x"
type textarea "I want to write about my one o"
type textarea "x"
type textarea "I want to write about my one of"
type textarea "x"
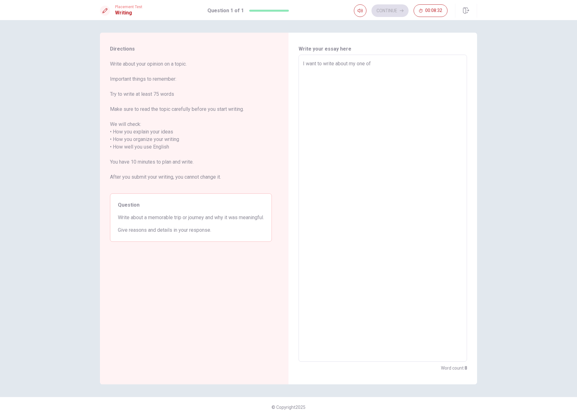
type textarea "I want to write about my one of"
type textarea "x"
type textarea "I want to write about my one of t"
type textarea "x"
type textarea "I want to write about my one of th"
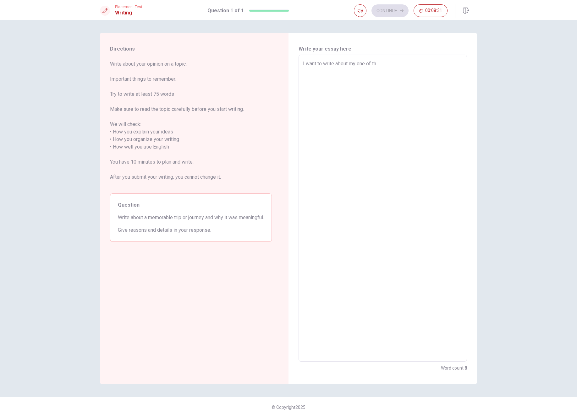
type textarea "x"
type textarea "I want to write about my one of the"
type textarea "x"
type textarea "I want to write about my one of the"
type textarea "x"
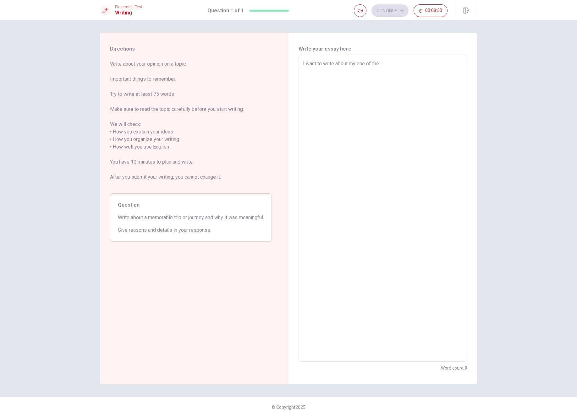
type textarea "I want to write about my one of the b"
type textarea "x"
type textarea "I want to write about my one of the be"
type textarea "x"
type textarea "I want to write about my one of the bes"
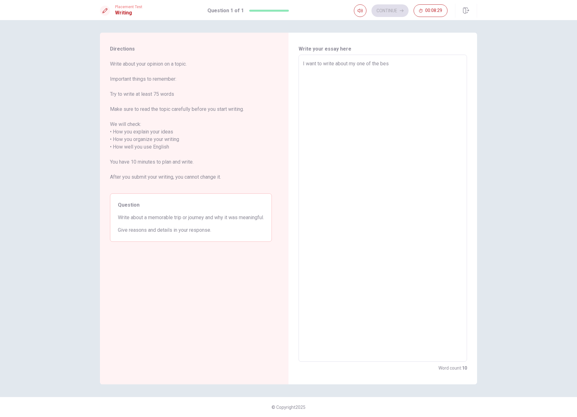
type textarea "x"
type textarea "I want to write about my one of the best"
type textarea "x"
type textarea "I want to write about my one of the best"
type textarea "x"
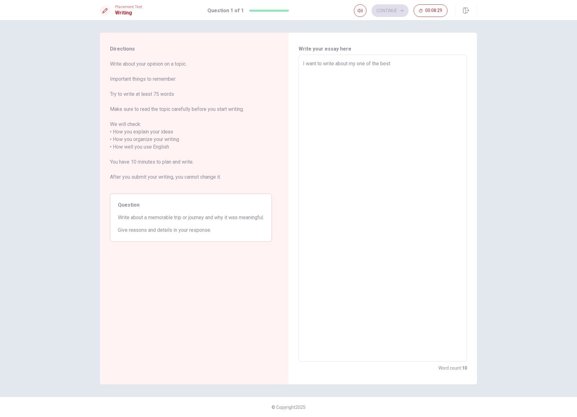
type textarea "I want to write about my one of the best t"
type textarea "x"
type textarea "I want to write about my one of the best tr"
type textarea "x"
type textarea "I want to write about my one of the best tri"
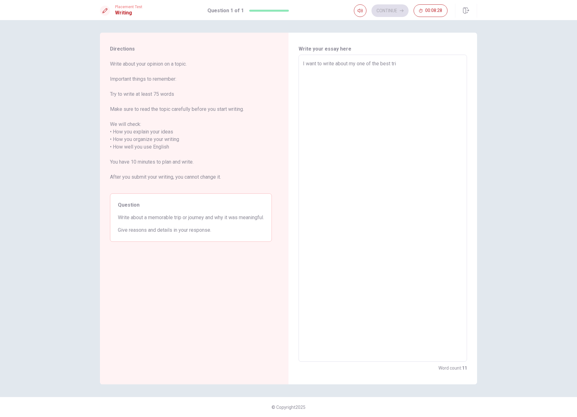
type textarea "x"
type textarea "I want to write about my one of the best trip"
type textarea "x"
type textarea "I want to write about my one of the best trip"
type textarea "x"
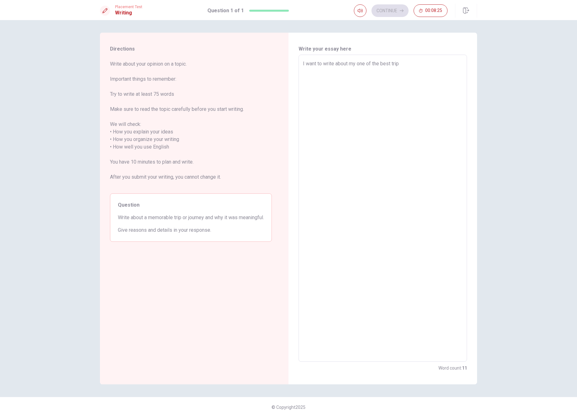
type textarea "I want to write about my one of the best trip i"
type textarea "x"
type textarea "I want to write about my one of the best trip in"
type textarea "x"
type textarea "I want to write about my one of the best trip in"
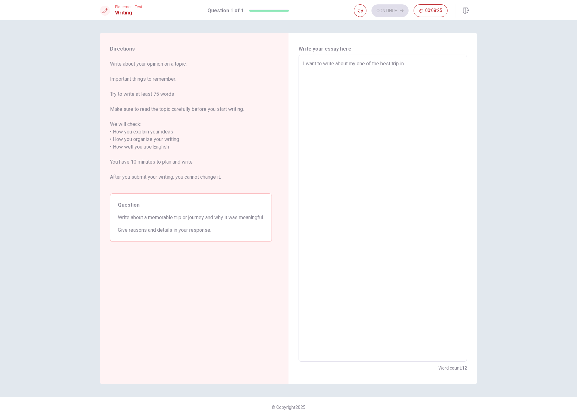
type textarea "x"
type textarea "I want to write about my one of the best trip in A"
type textarea "x"
type textarea "I want to write about my one of the best trip in [GEOGRAPHIC_DATA]"
type textarea "x"
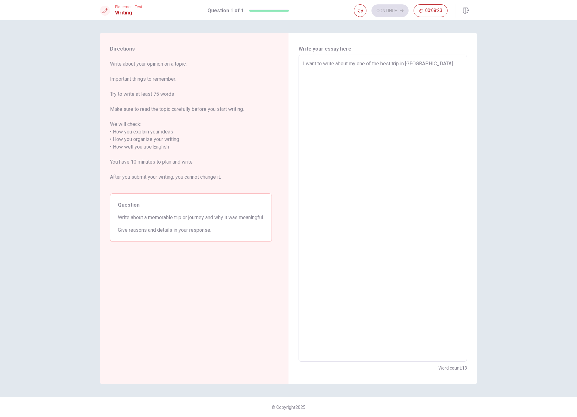
type textarea "I want to write about my one of the best trip in [GEOGRAPHIC_DATA]"
type textarea "x"
type textarea "I want to write about my one of the best trip in [GEOGRAPHIC_DATA]"
type textarea "x"
type textarea "I want to write about my one of the best trip in [GEOGRAPHIC_DATA]"
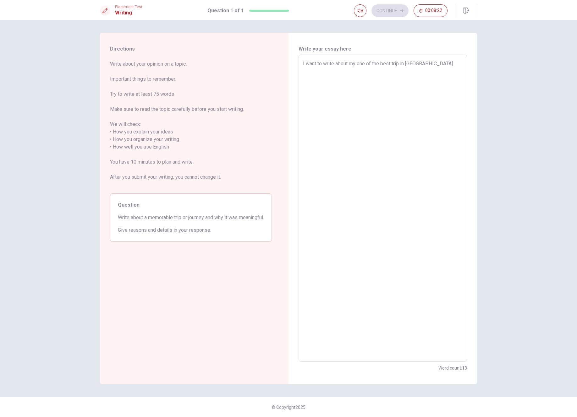
type textarea "x"
type textarea "I want to write about my one of the best trip in [GEOGRAPHIC_DATA]"
type textarea "x"
type textarea "I want to write about my one of the best trip in [GEOGRAPHIC_DATA]"
type textarea "x"
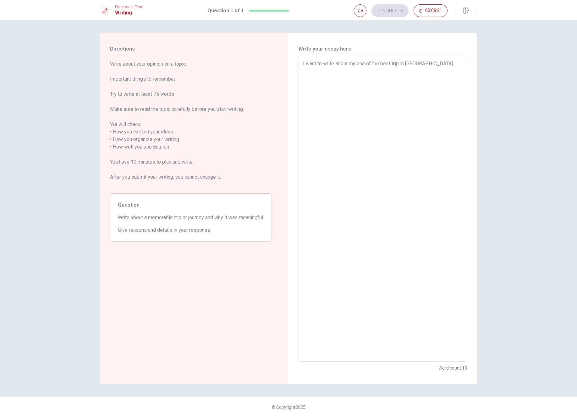
type textarea "I want to write about my one of the best trip in [GEOGRAPHIC_DATA]"
type textarea "x"
type textarea "I want to write about my one of the best trip in [GEOGRAPHIC_DATA]"
type textarea "x"
type textarea "I want to write about my one of the best trip in [GEOGRAPHIC_DATA]"
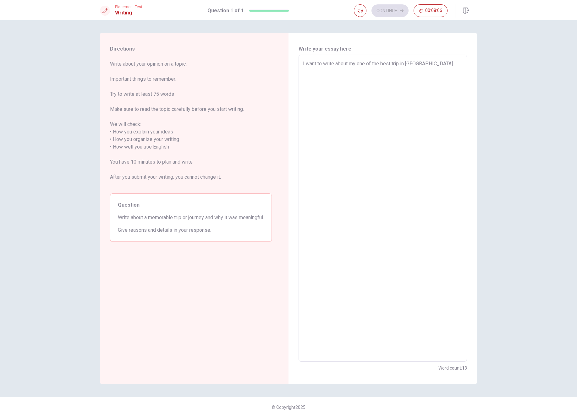
type textarea "x"
type textarea "I want to write about my one of the best trip in [GEOGRAPHIC_DATA]"
type textarea "x"
type textarea "I want to write about my one of the best trip in [GEOGRAPHIC_DATA]"
type textarea "x"
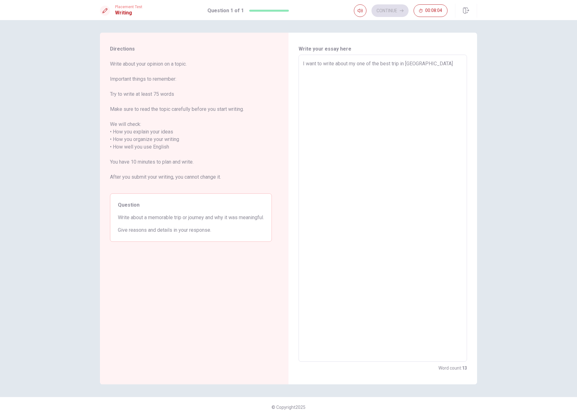
type textarea "I want to write about my one of the best trip in [GEOGRAPHIC_DATA]"
type textarea "x"
type textarea "I want to write about my one of the best trip in [GEOGRAPHIC_DATA]"
type textarea "x"
type textarea "I want to write about my one of the best trip in [GEOGRAPHIC_DATA]"
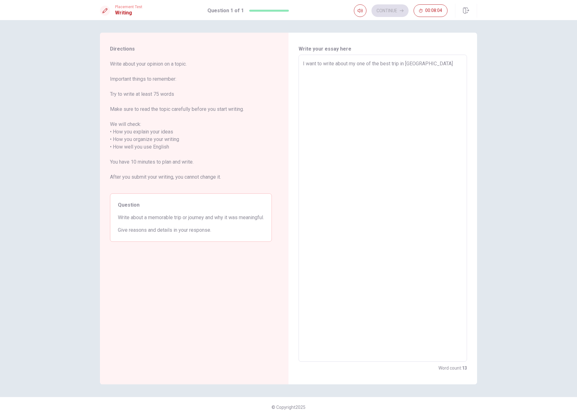
type textarea "x"
type textarea "I want to write about my one of the best trip in [GEOGRAPHIC_DATA]"
type textarea "x"
type textarea "I want to write about my one of the best trip in [GEOGRAPHIC_DATA]"
type textarea "x"
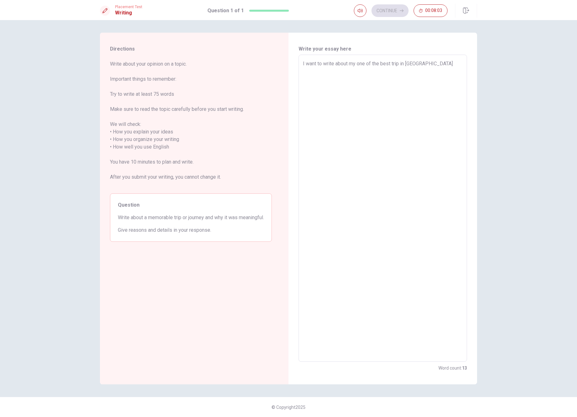
type textarea "I want to write about my one of the best trip in [GEOGRAPHIC_DATA]"
type textarea "x"
type textarea "I want to write about my one of the best trip in [GEOGRAPHIC_DATA]"
type textarea "x"
type textarea "I want to write about my one of the best trip in [GEOGRAPHIC_DATA]"
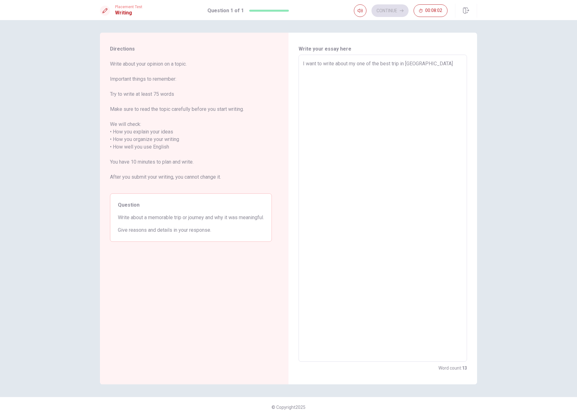
type textarea "x"
type textarea "I want to write about my one of the best trip in [GEOGRAPHIC_DATA]"
type textarea "x"
type textarea "I want to write about my one of the best trip in [GEOGRAPHIC_DATA]."
type textarea "x"
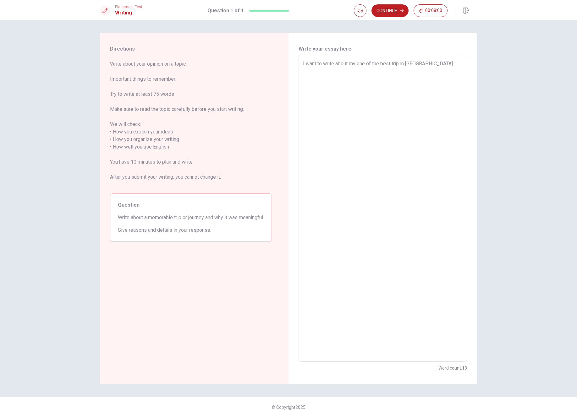
type textarea "I want to write about my one of the best trip in [GEOGRAPHIC_DATA]."
type textarea "x"
type textarea "I want to write about my one of the best trip in [GEOGRAPHIC_DATA]. I"
type textarea "x"
type textarea "I want to write about my one of the best trip in [GEOGRAPHIC_DATA]. I"
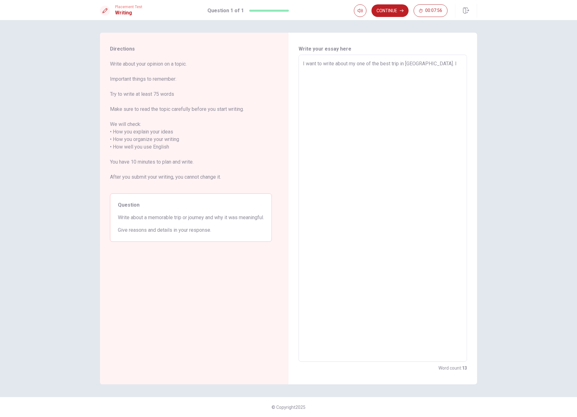
type textarea "x"
type textarea "I want to write about my one of the best trip in [GEOGRAPHIC_DATA]. I w"
type textarea "x"
type textarea "I want to write about my one of the best trip in [GEOGRAPHIC_DATA]. I wa"
type textarea "x"
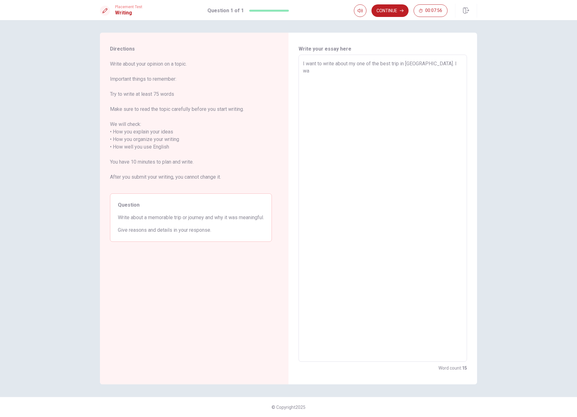
type textarea "I want to write about my one of the best trip in [GEOGRAPHIC_DATA]. I was"
type textarea "x"
type textarea "I want to write about my one of the best trip in [GEOGRAPHIC_DATA]. I was"
type textarea "x"
type textarea "I want to write about my one of the best trip in [GEOGRAPHIC_DATA]. I was b"
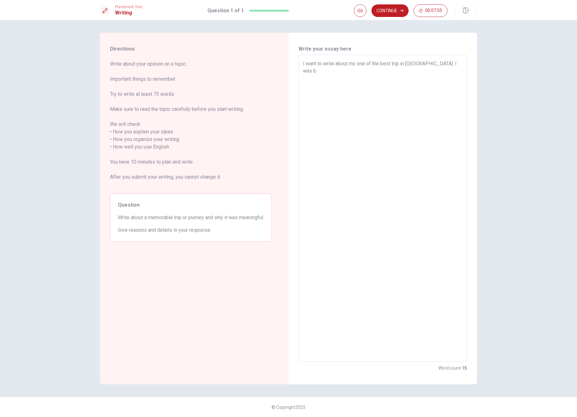
type textarea "x"
type textarea "I want to write about my one of the best trip in [GEOGRAPHIC_DATA]. I was bo"
type textarea "x"
type textarea "I want to write about my one of the best trip in [GEOGRAPHIC_DATA]. I was bor"
type textarea "x"
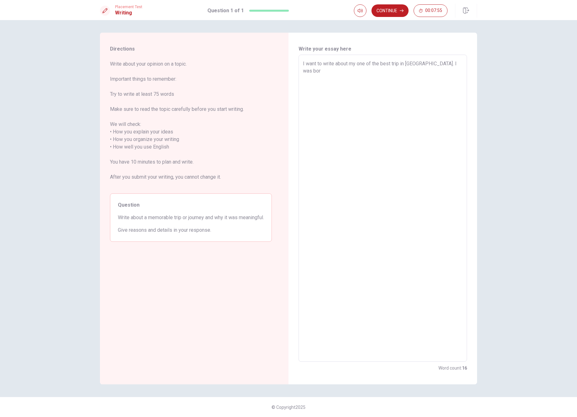
type textarea "I want to write about my one of the best trip in [DEMOGRAPHIC_DATA]. I was born"
type textarea "x"
drag, startPoint x: 426, startPoint y: 64, endPoint x: 400, endPoint y: 65, distance: 26.4
click at [400, 65] on textarea "I want to write about my one of the best trip in [DEMOGRAPHIC_DATA]. I was born…" at bounding box center [383, 208] width 160 height 297
click at [400, 64] on textarea "I want to write about my one of the best trip. I was born in [GEOGRAPHIC_DATA] …" at bounding box center [383, 208] width 160 height 297
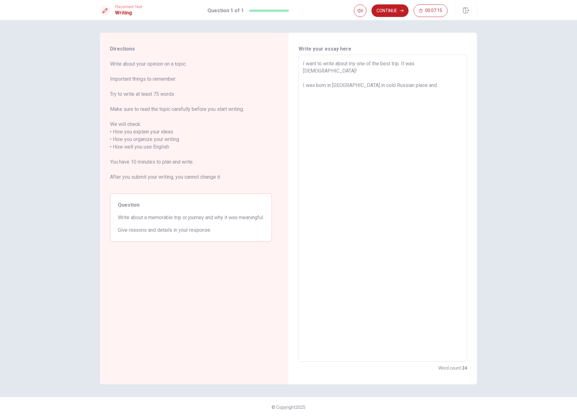
drag, startPoint x: 419, startPoint y: 78, endPoint x: 295, endPoint y: 79, distance: 123.5
click at [295, 79] on div "Write your essay here I want to write about my one of the best trip. It was [DE…" at bounding box center [382, 209] width 189 height 352
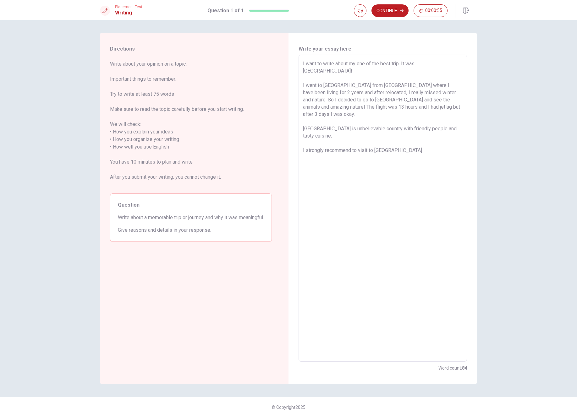
drag, startPoint x: 374, startPoint y: 137, endPoint x: 354, endPoint y: 138, distance: 19.8
click at [354, 138] on textarea "I want to write about my one of the best trip. It was [GEOGRAPHIC_DATA]! I went…" at bounding box center [383, 208] width 160 height 297
click at [400, 136] on textarea "I want to write about my one of the best trip. It was [GEOGRAPHIC_DATA]! I went…" at bounding box center [383, 208] width 160 height 297
click at [372, 120] on textarea "I want to write about my one of the best trip. It was [GEOGRAPHIC_DATA]! I went…" at bounding box center [383, 208] width 160 height 297
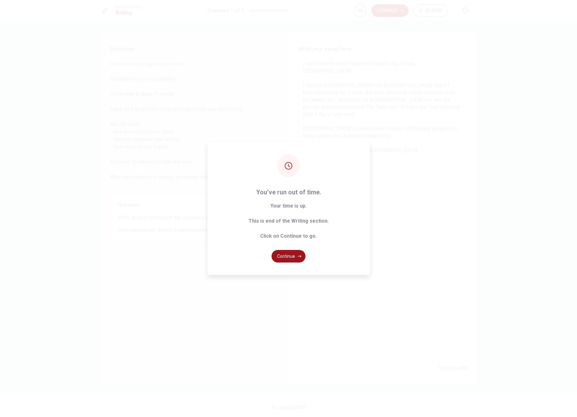
click at [286, 261] on button "Continue" at bounding box center [288, 256] width 34 height 13
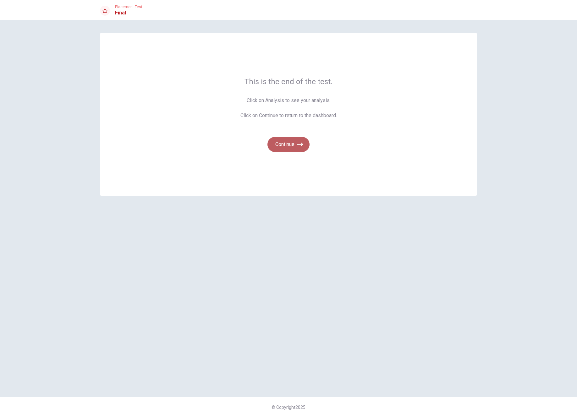
click at [299, 145] on icon "button" at bounding box center [300, 144] width 6 height 6
